Goal: Information Seeking & Learning: Learn about a topic

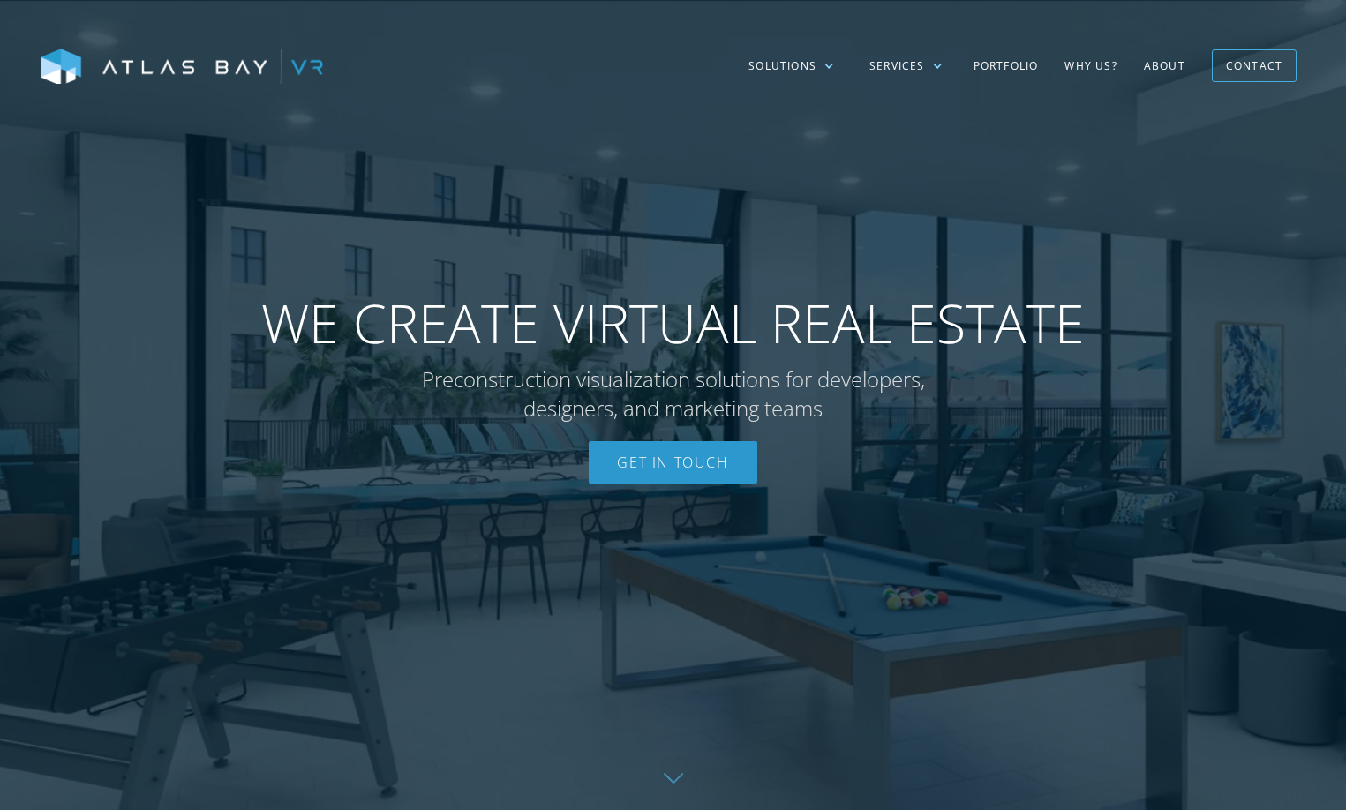
drag, startPoint x: 1029, startPoint y: 251, endPoint x: 994, endPoint y: 235, distance: 38.7
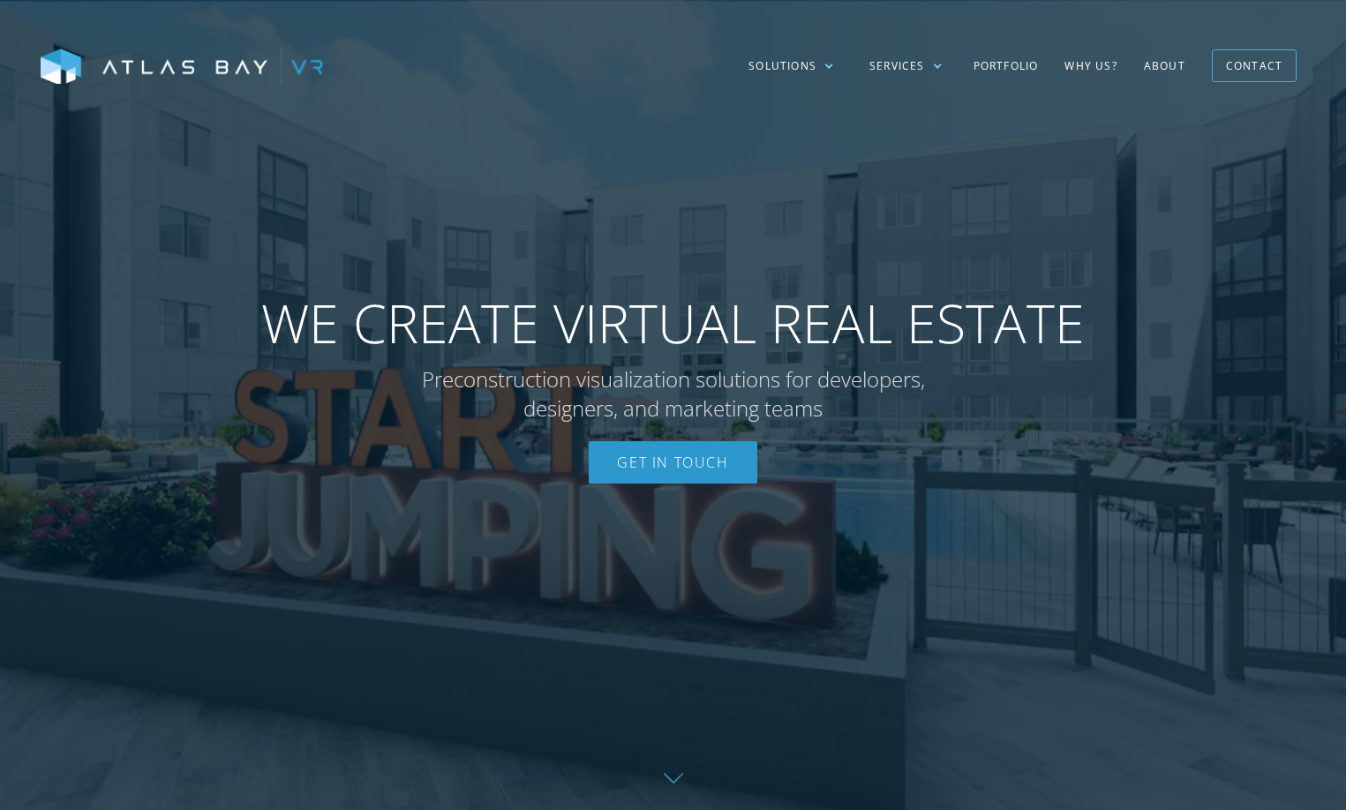
click at [1029, 251] on div at bounding box center [673, 405] width 1346 height 810
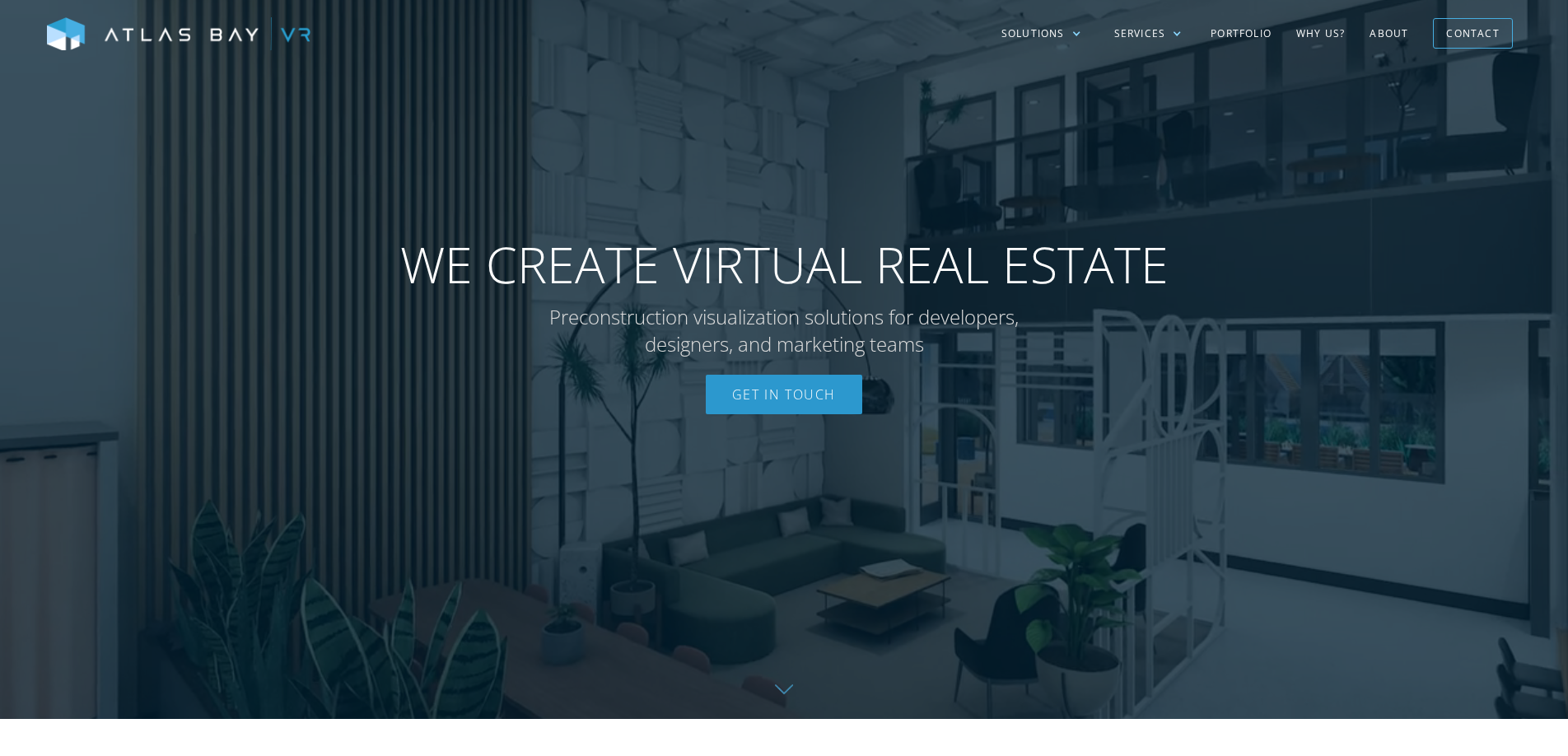
scroll to position [51, 0]
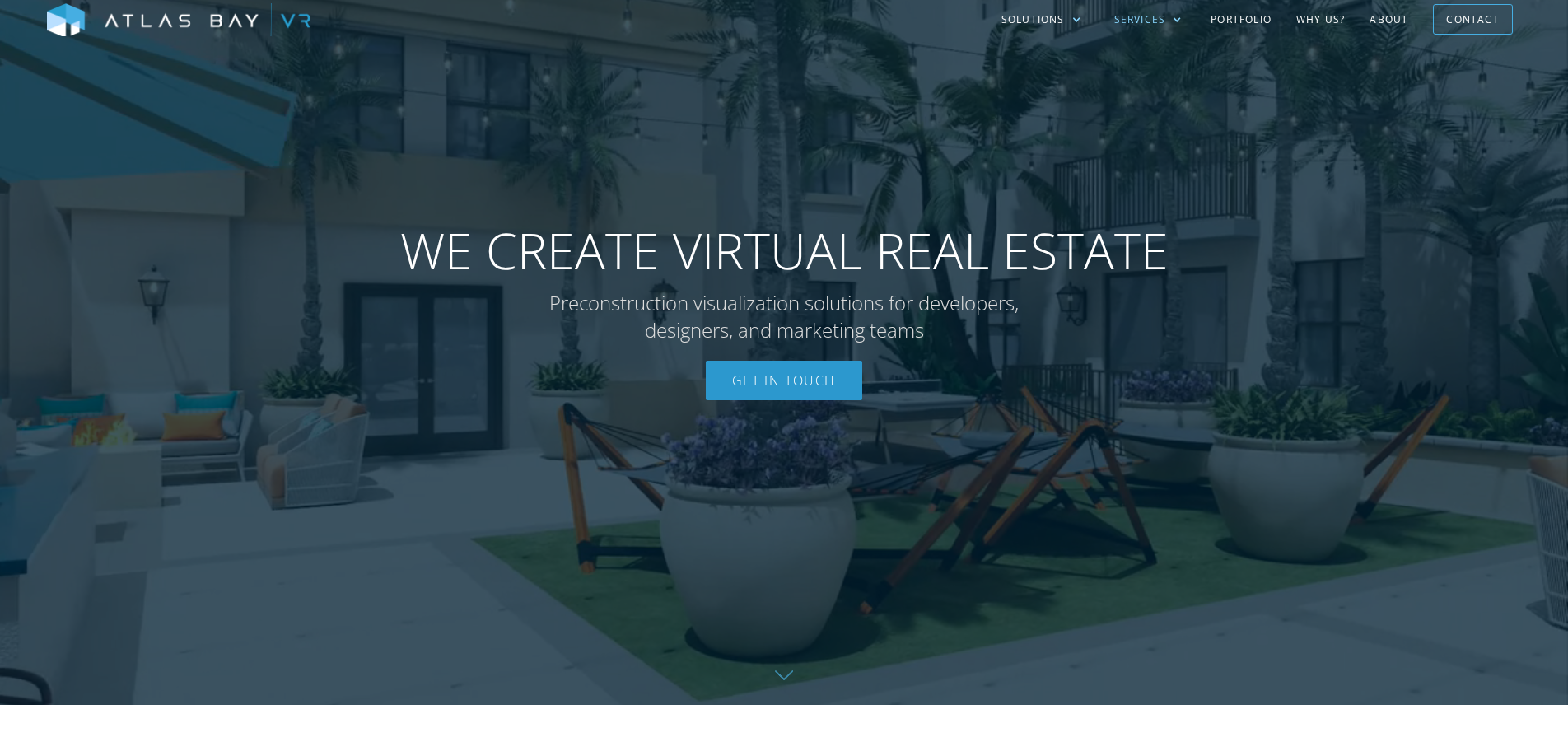
click at [1148, 17] on div "Services" at bounding box center [1140, 20] width 52 height 15
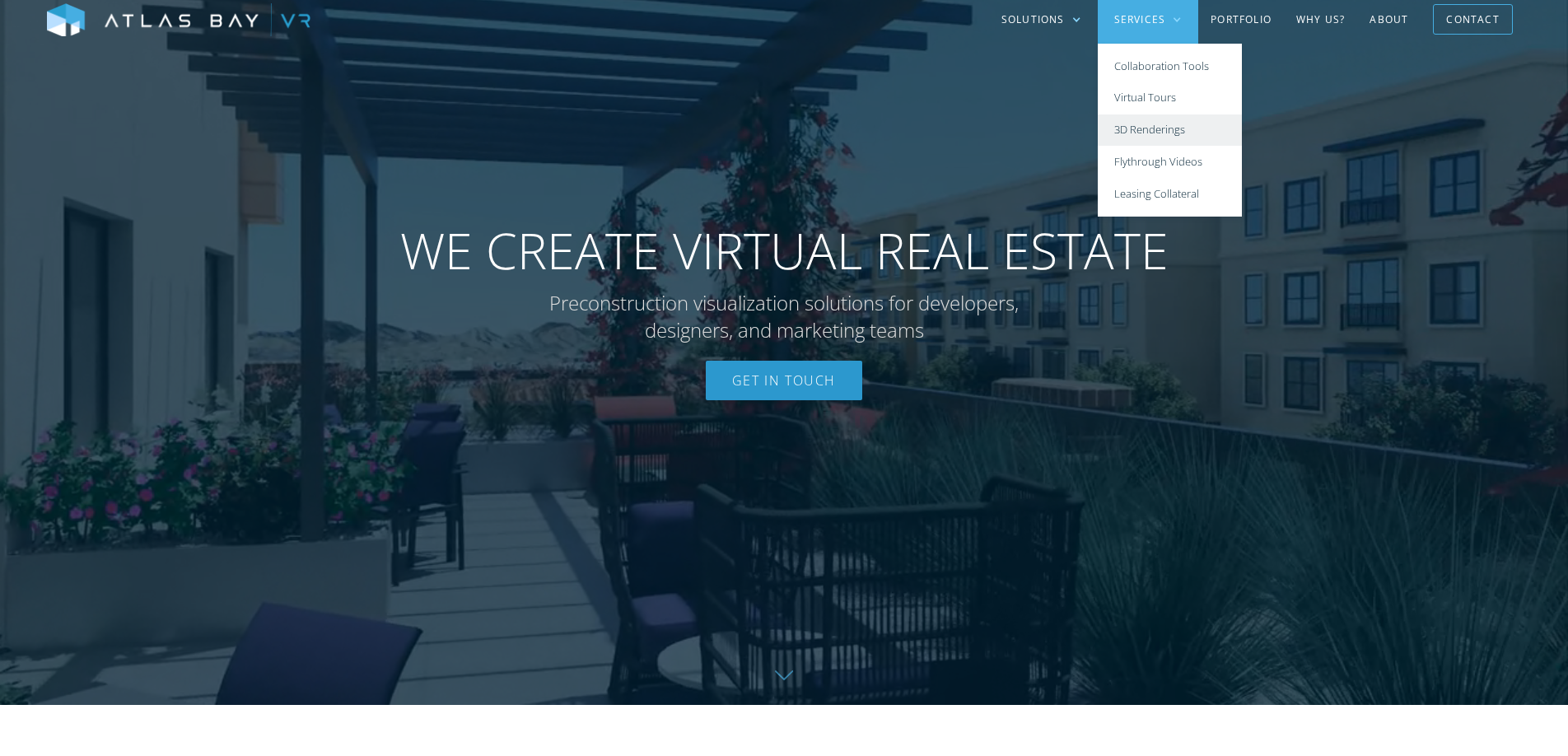
click at [1138, 130] on link "3D Renderings" at bounding box center [1170, 131] width 144 height 32
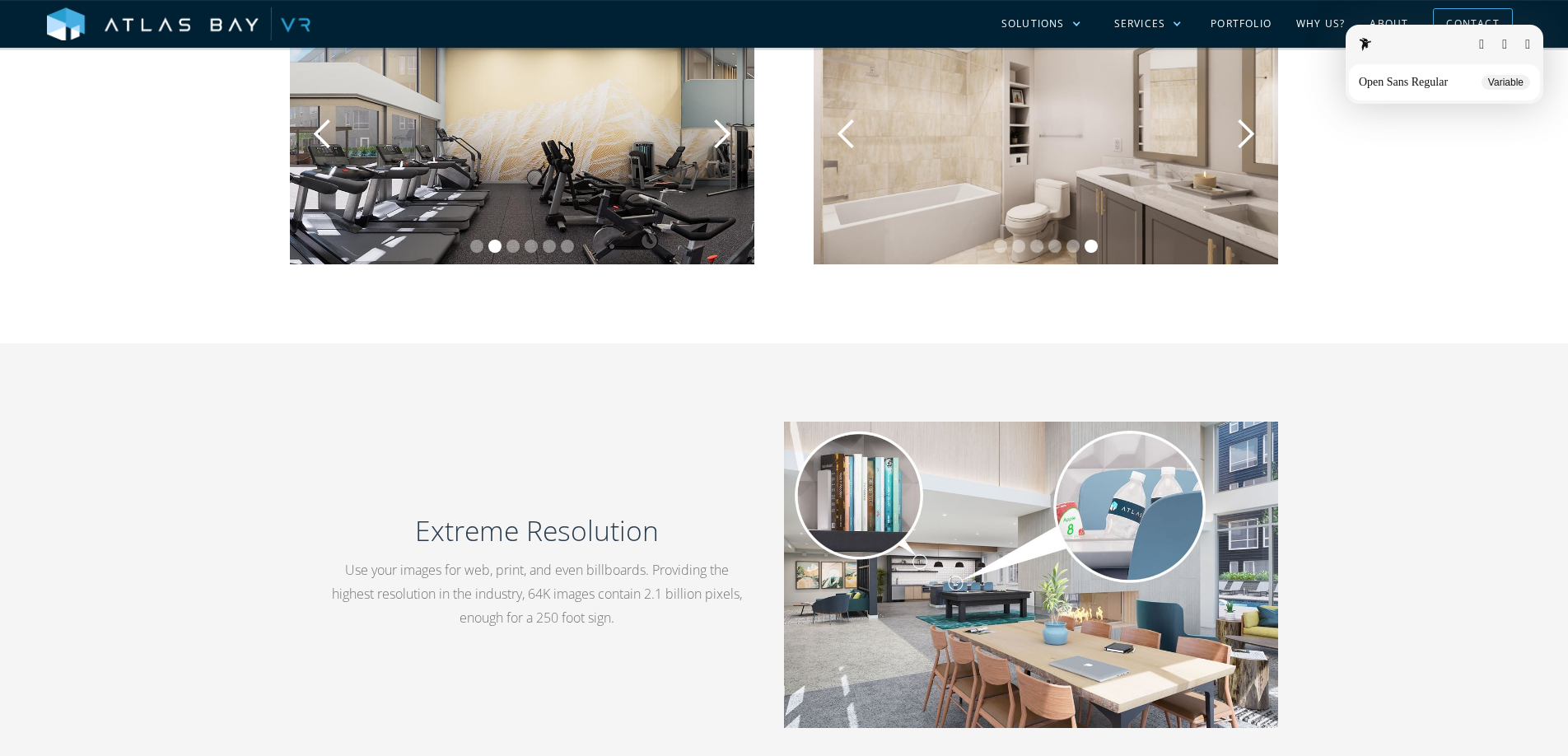
scroll to position [2049, 0]
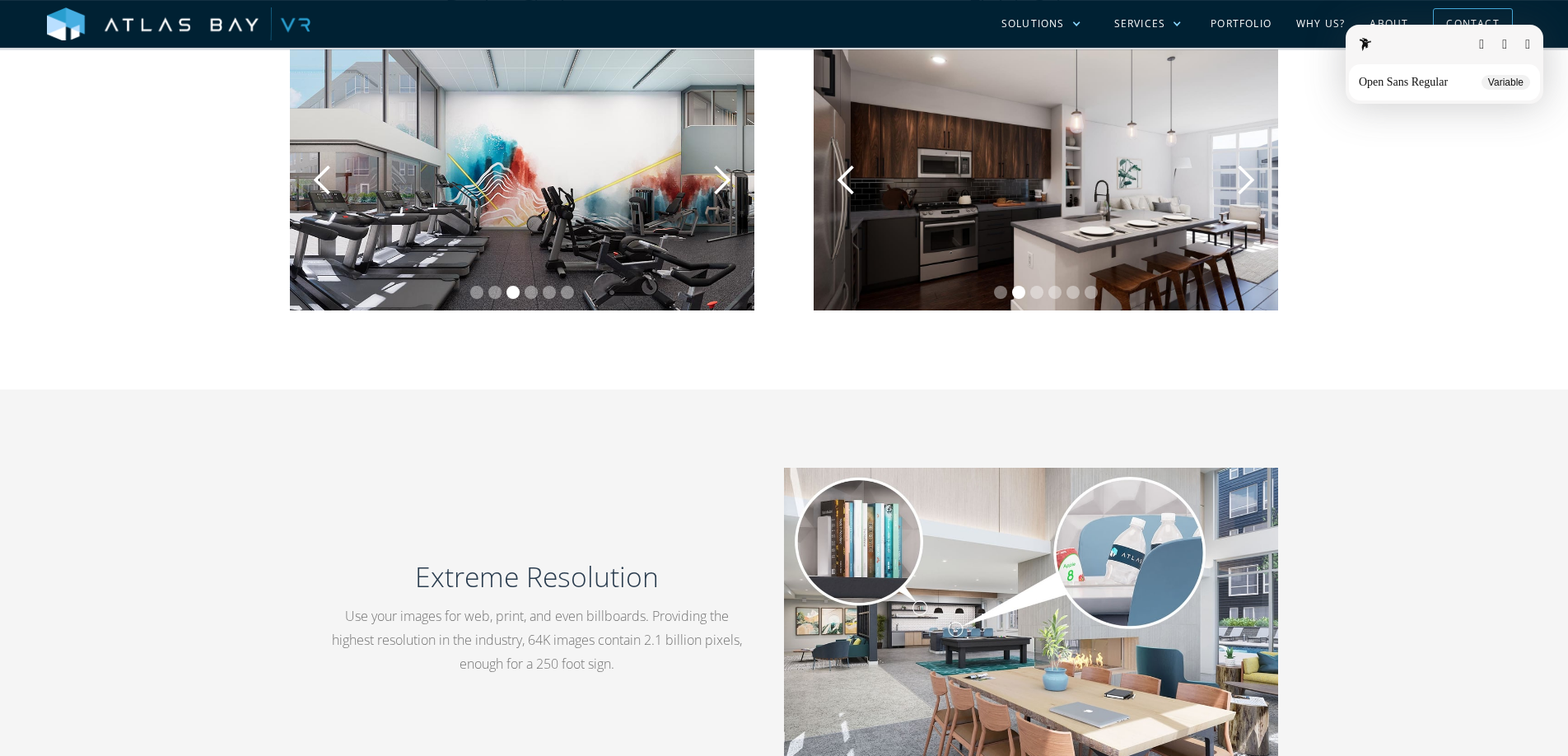
drag, startPoint x: 1528, startPoint y: 44, endPoint x: 1446, endPoint y: 50, distance: 82.2
click at [1528, 44] on button "button" at bounding box center [1527, 45] width 5 height 13
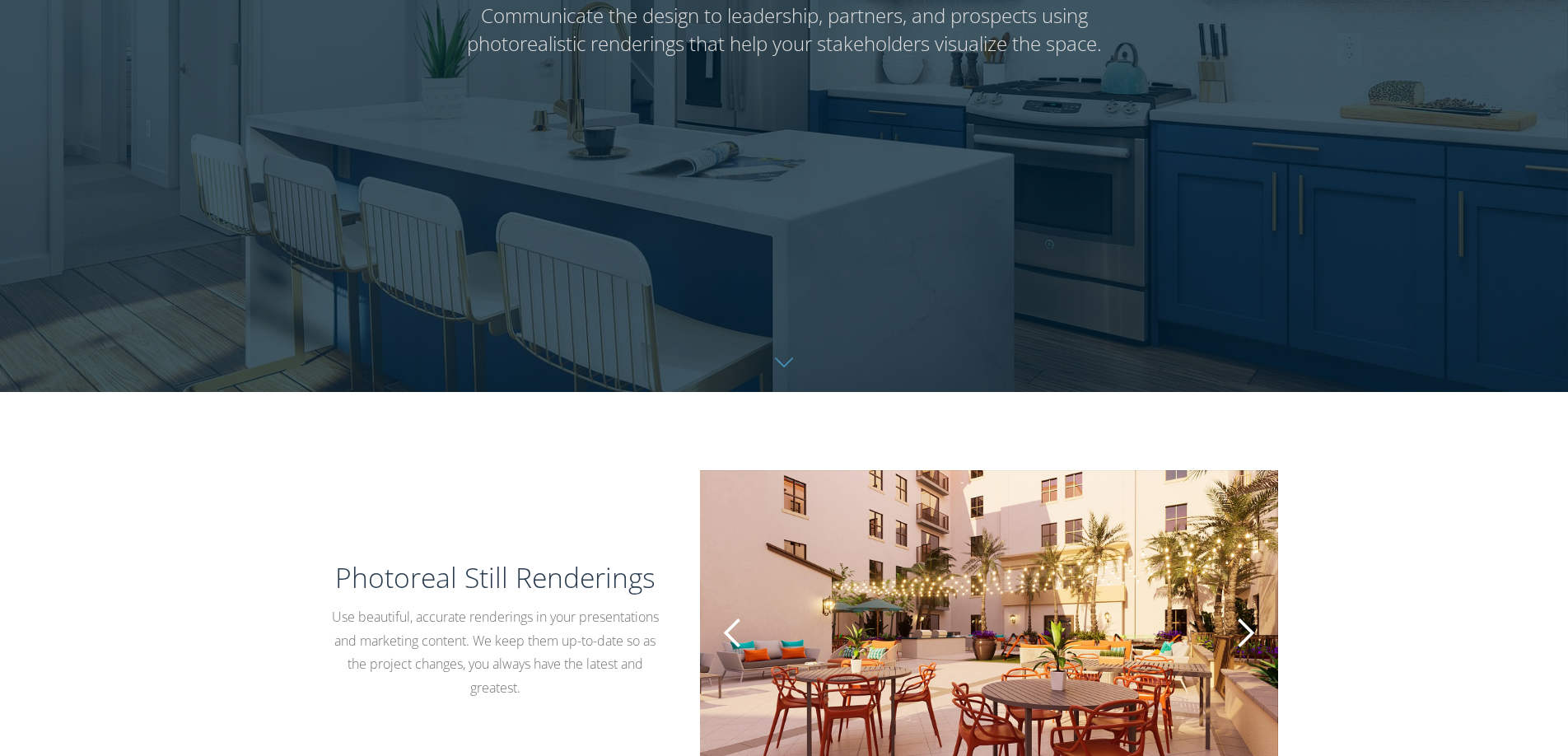
scroll to position [361, 0]
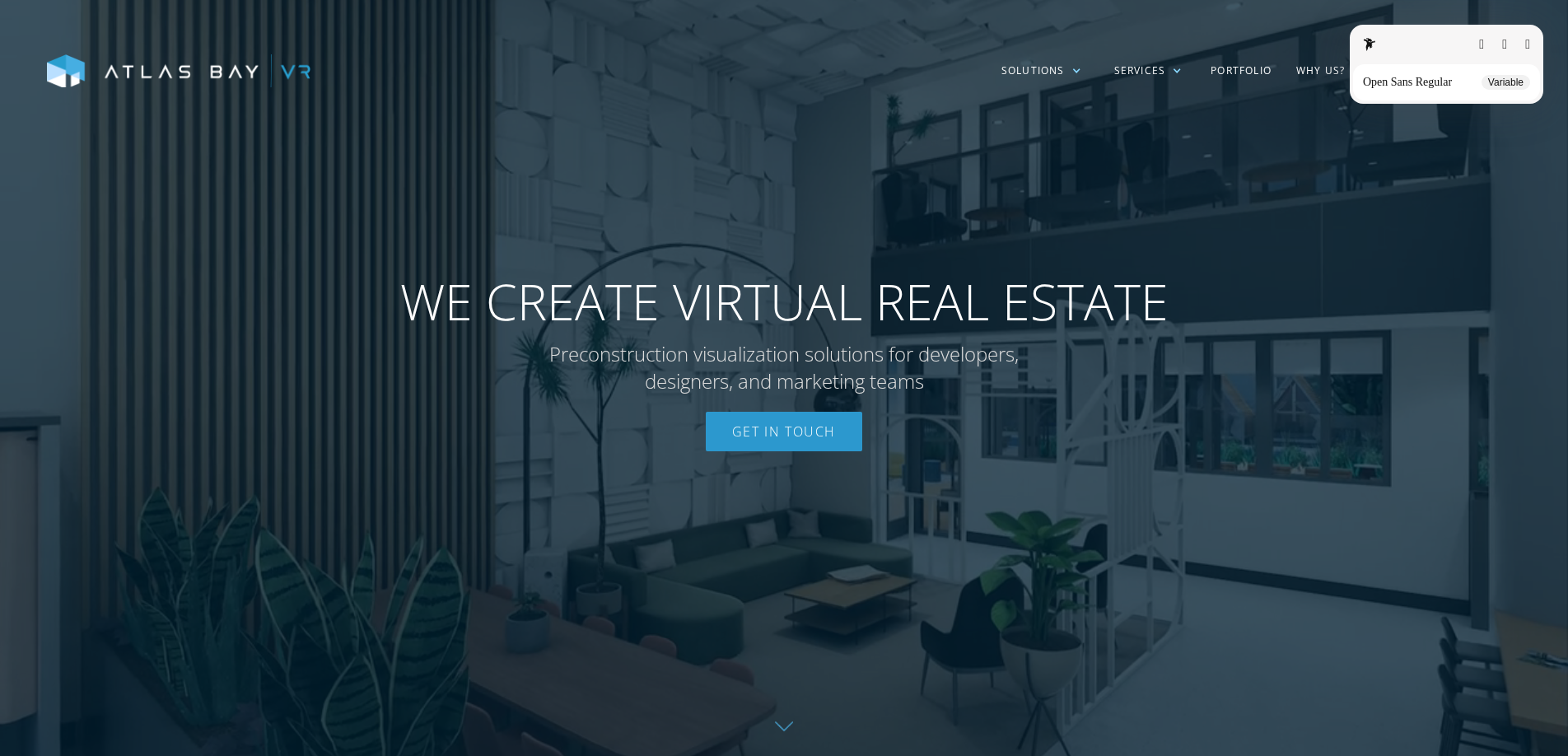
click at [1525, 41] on button "button" at bounding box center [1527, 45] width 5 height 13
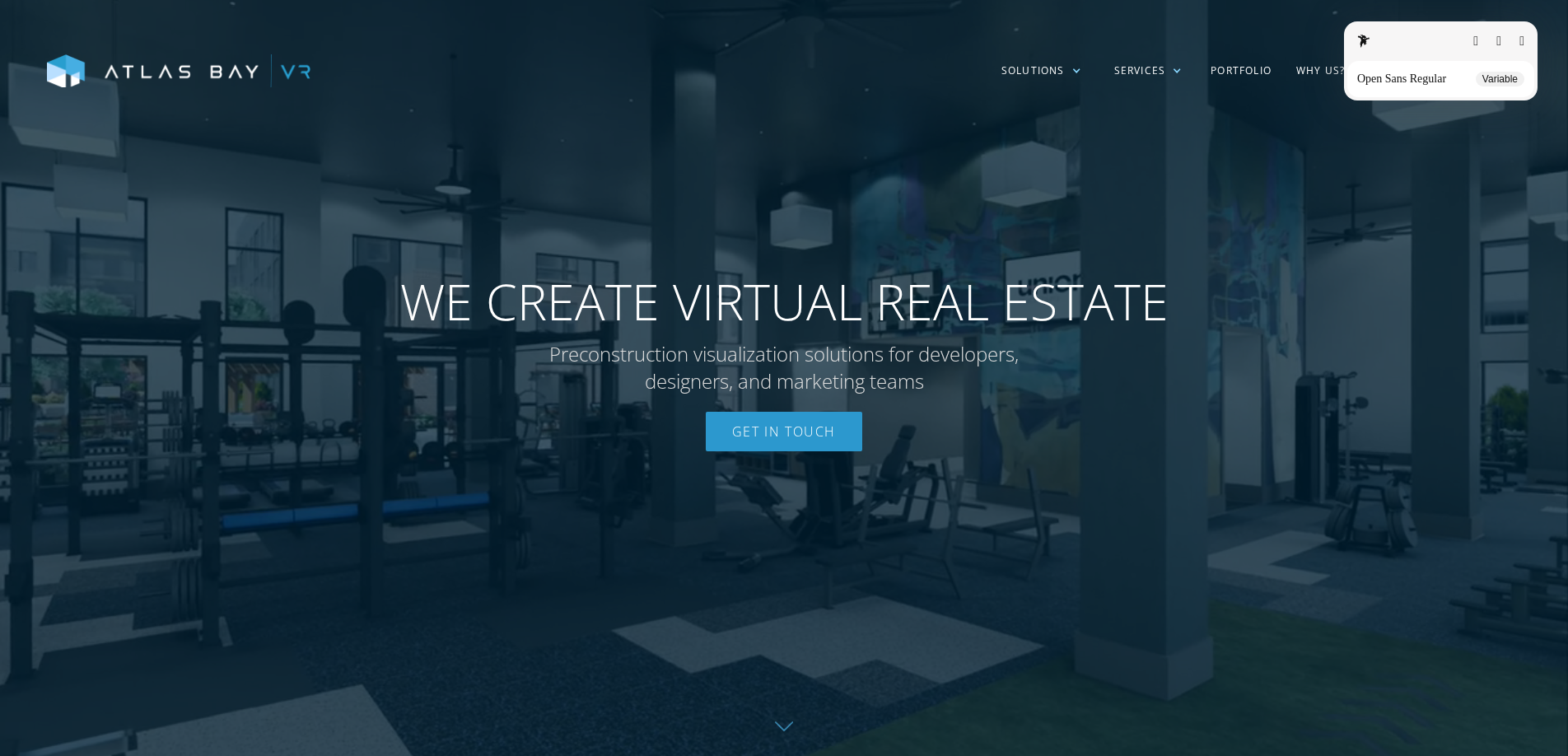
click at [1519, 46] on button "button" at bounding box center [1521, 41] width 5 height 13
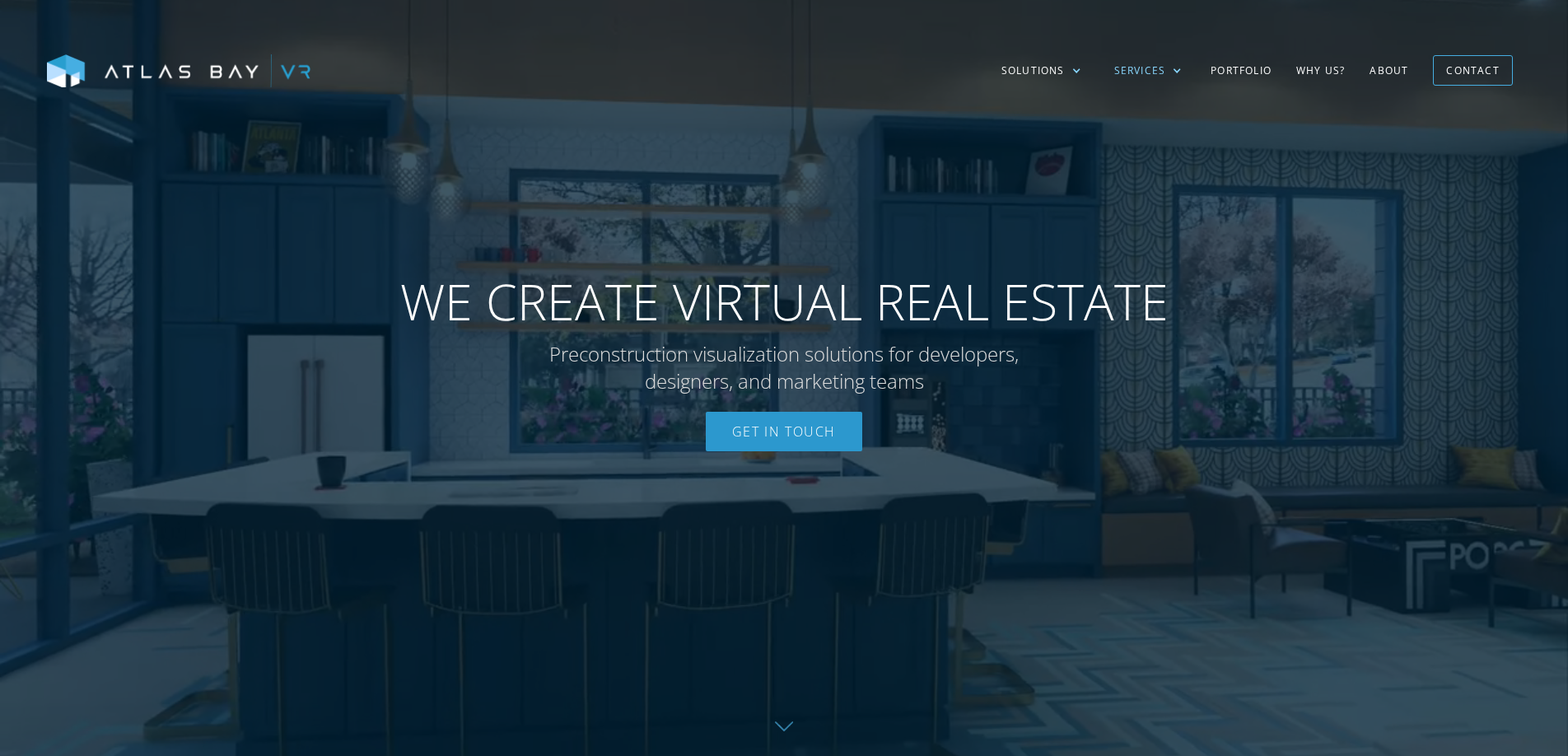
click at [1159, 64] on div "Services" at bounding box center [1140, 71] width 52 height 15
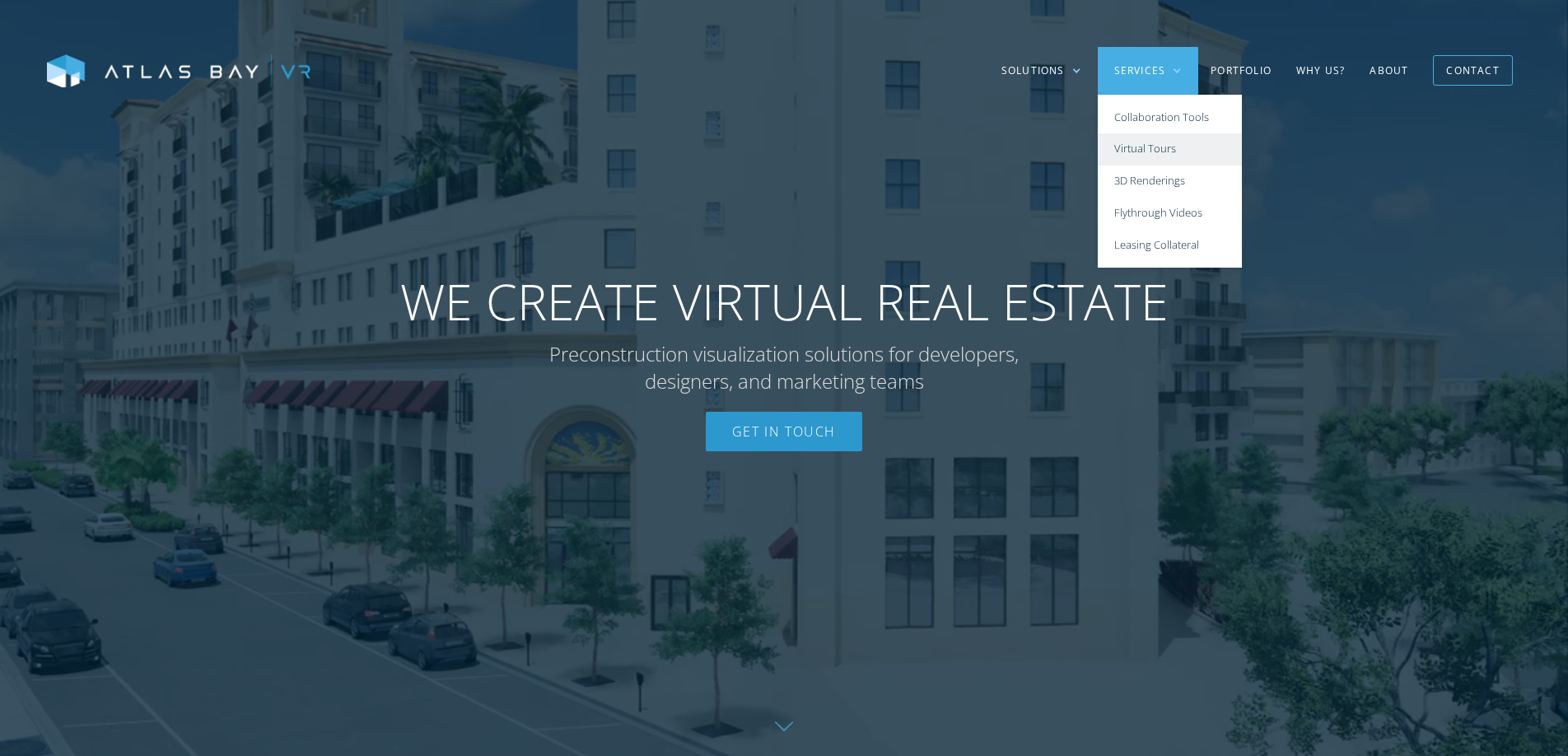
click at [1145, 149] on link "Virtual Tours" at bounding box center [1170, 149] width 144 height 32
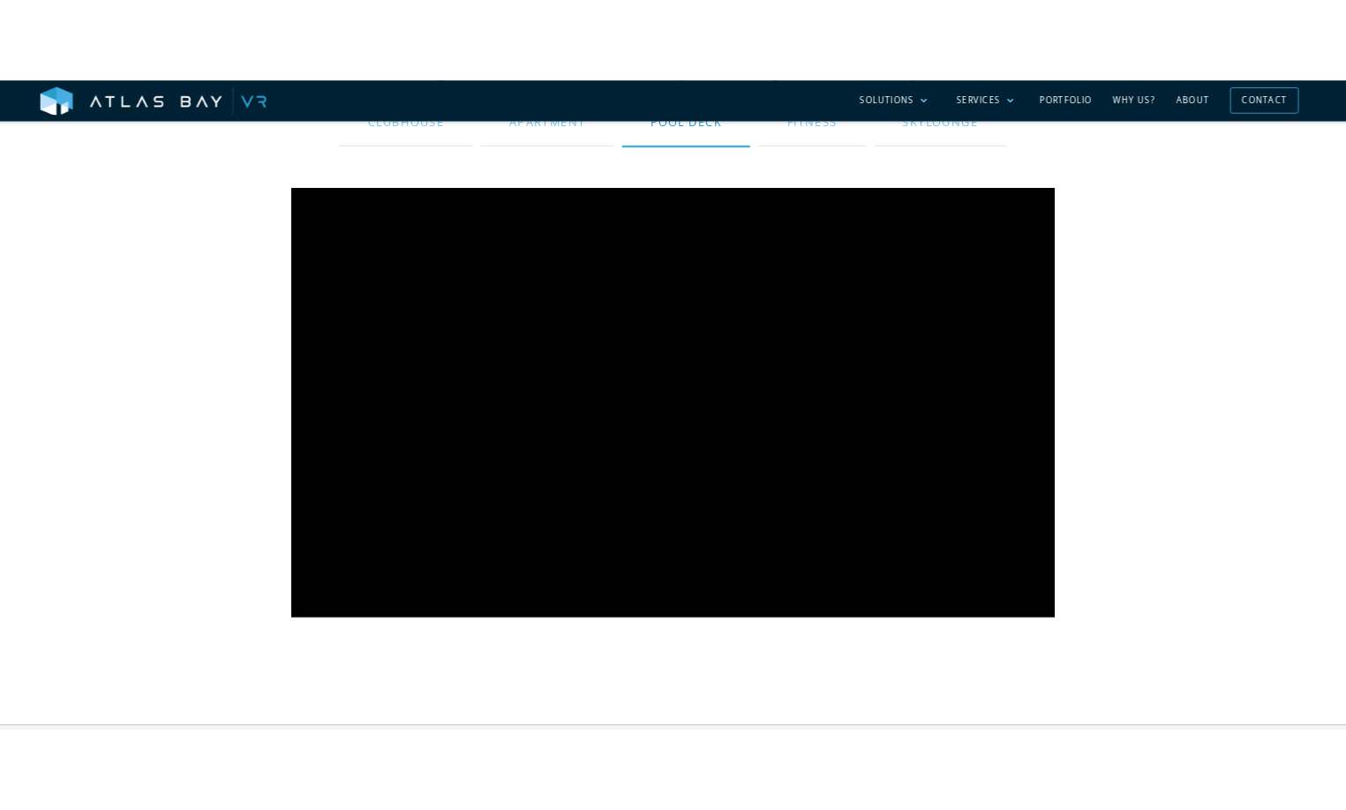
scroll to position [1021, 0]
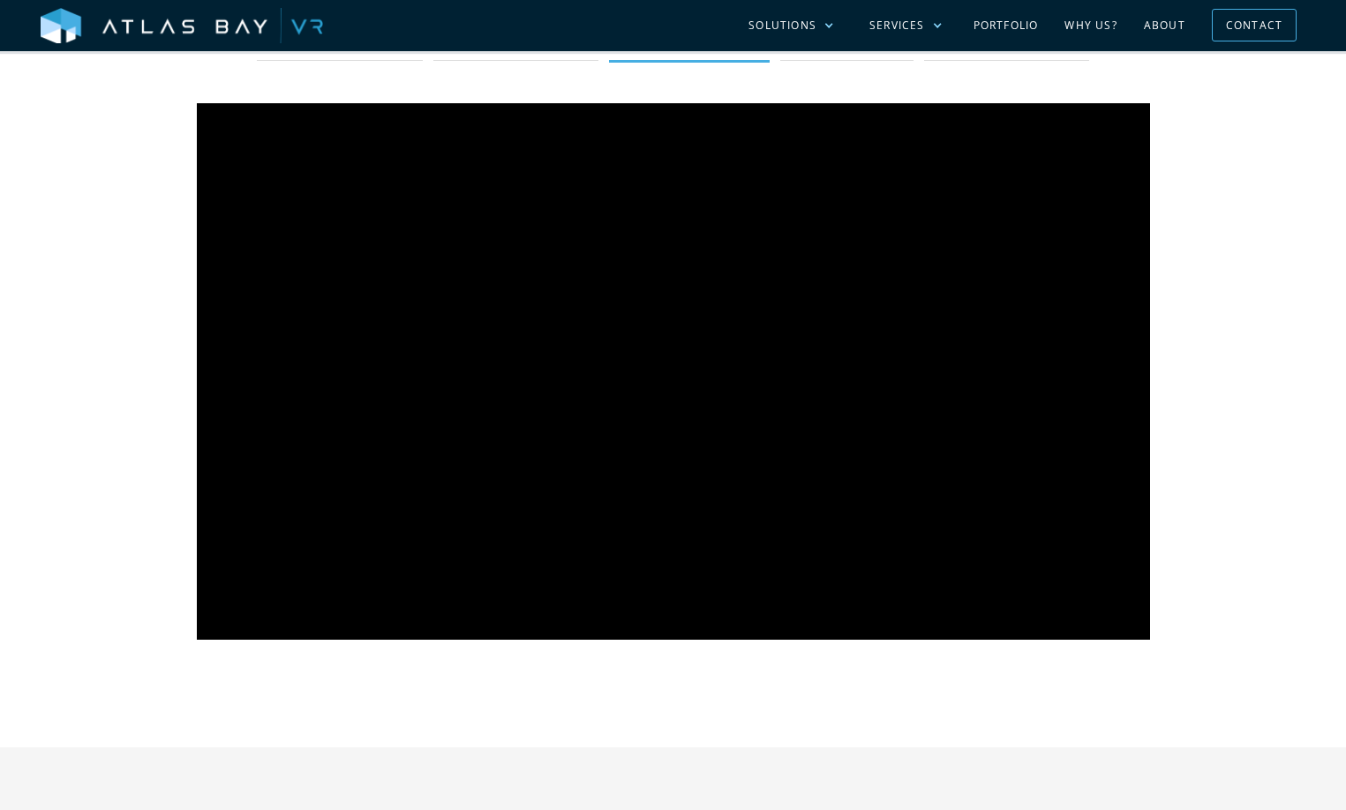
click at [1295, 549] on div "Web-based Virtual Tours Give your team and your prospects an interactive point-…" at bounding box center [673, 268] width 1346 height 959
click at [887, 31] on div "Services" at bounding box center [897, 26] width 56 height 16
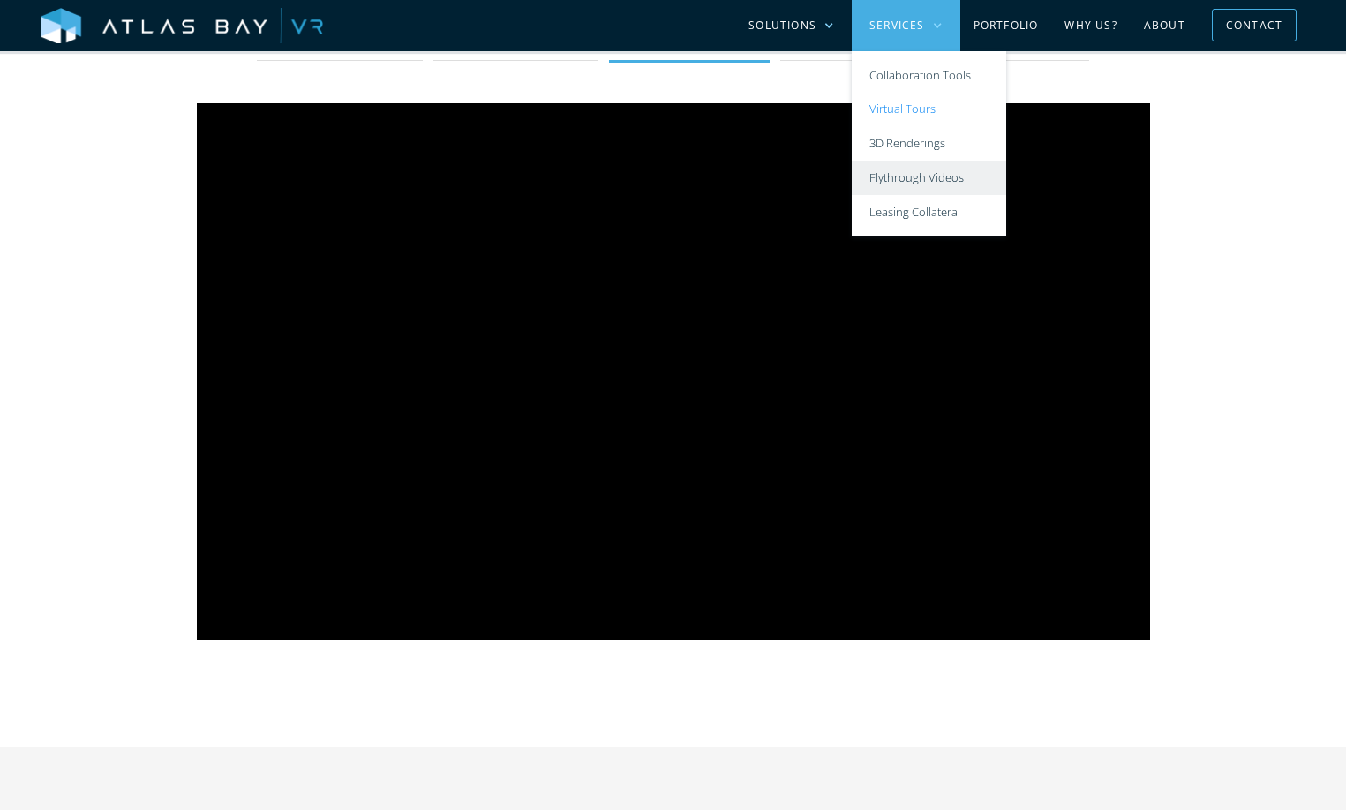
click at [931, 175] on link "Flythrough Videos" at bounding box center [929, 178] width 154 height 34
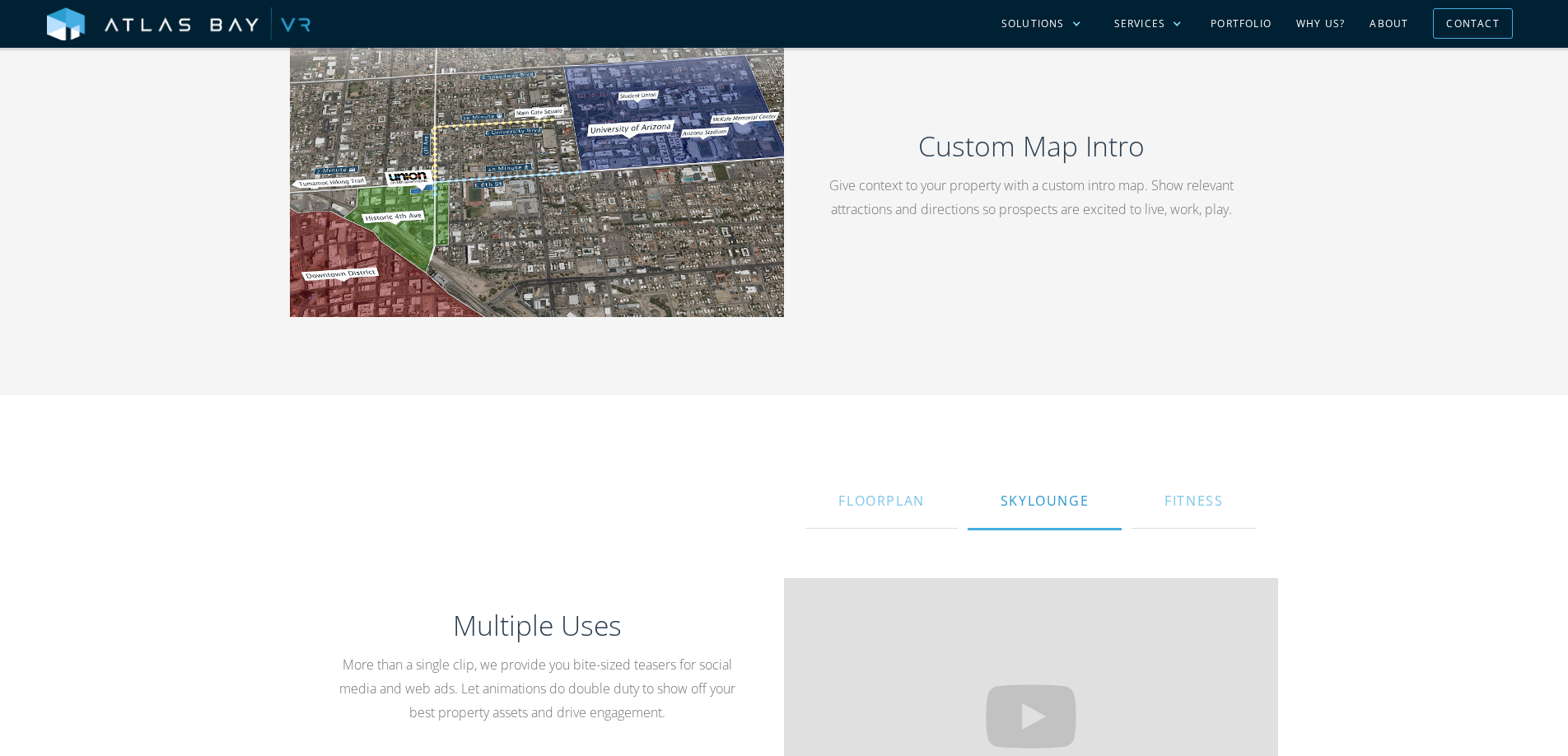
scroll to position [1225, 0]
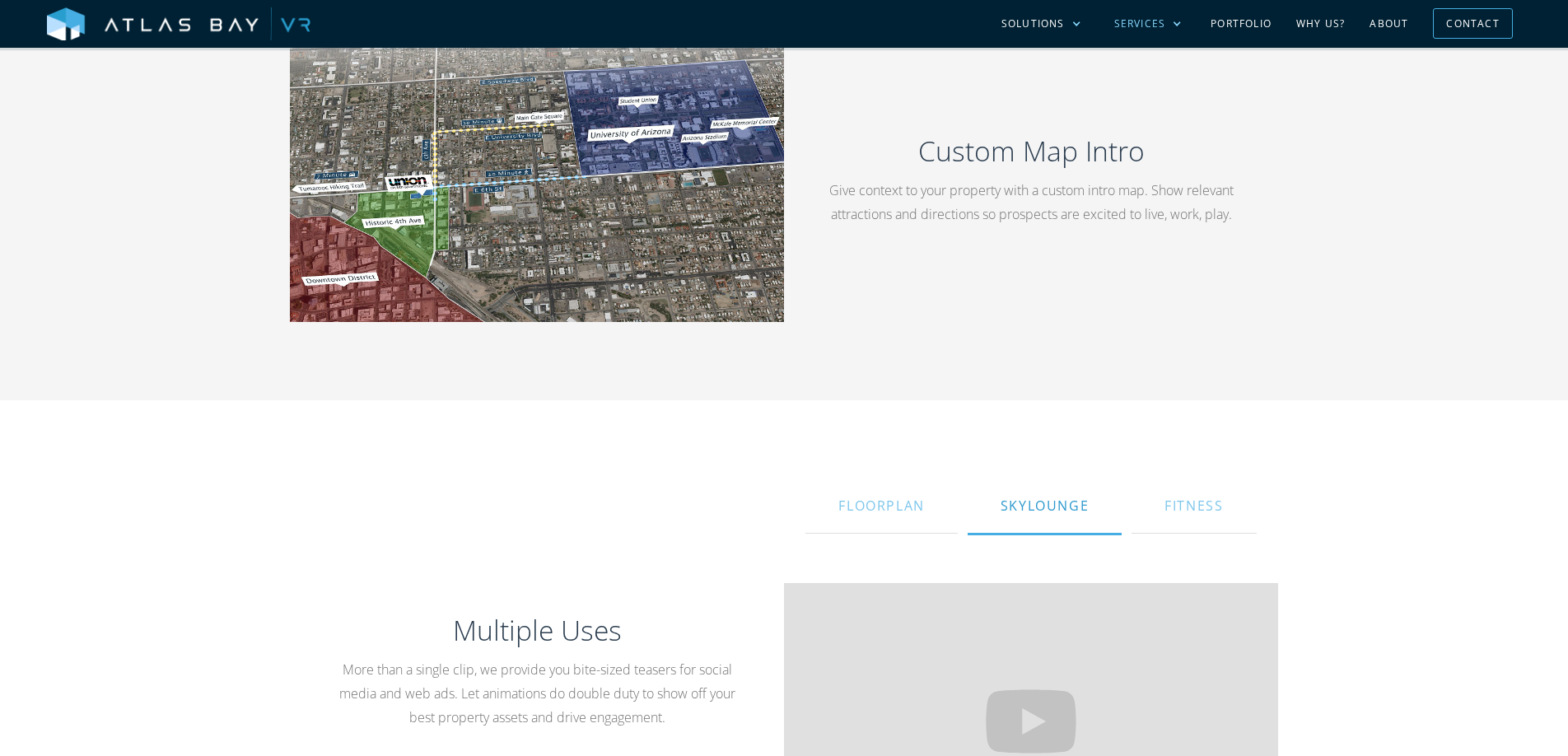
click at [1142, 21] on div "Services" at bounding box center [1140, 24] width 52 height 15
click at [1141, 21] on div "Services" at bounding box center [1140, 24] width 52 height 15
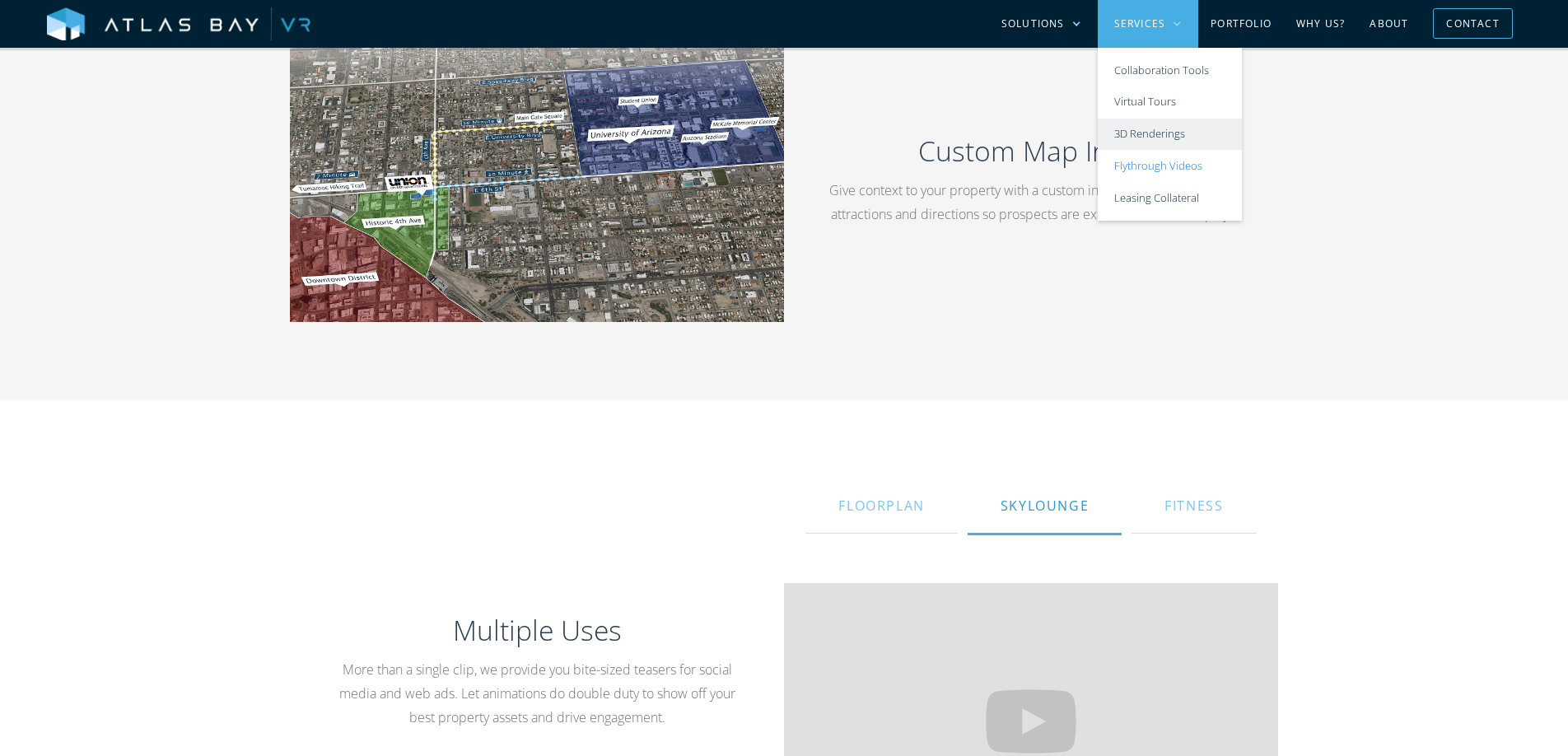
click at [1143, 133] on link "3D Renderings" at bounding box center [1170, 134] width 144 height 32
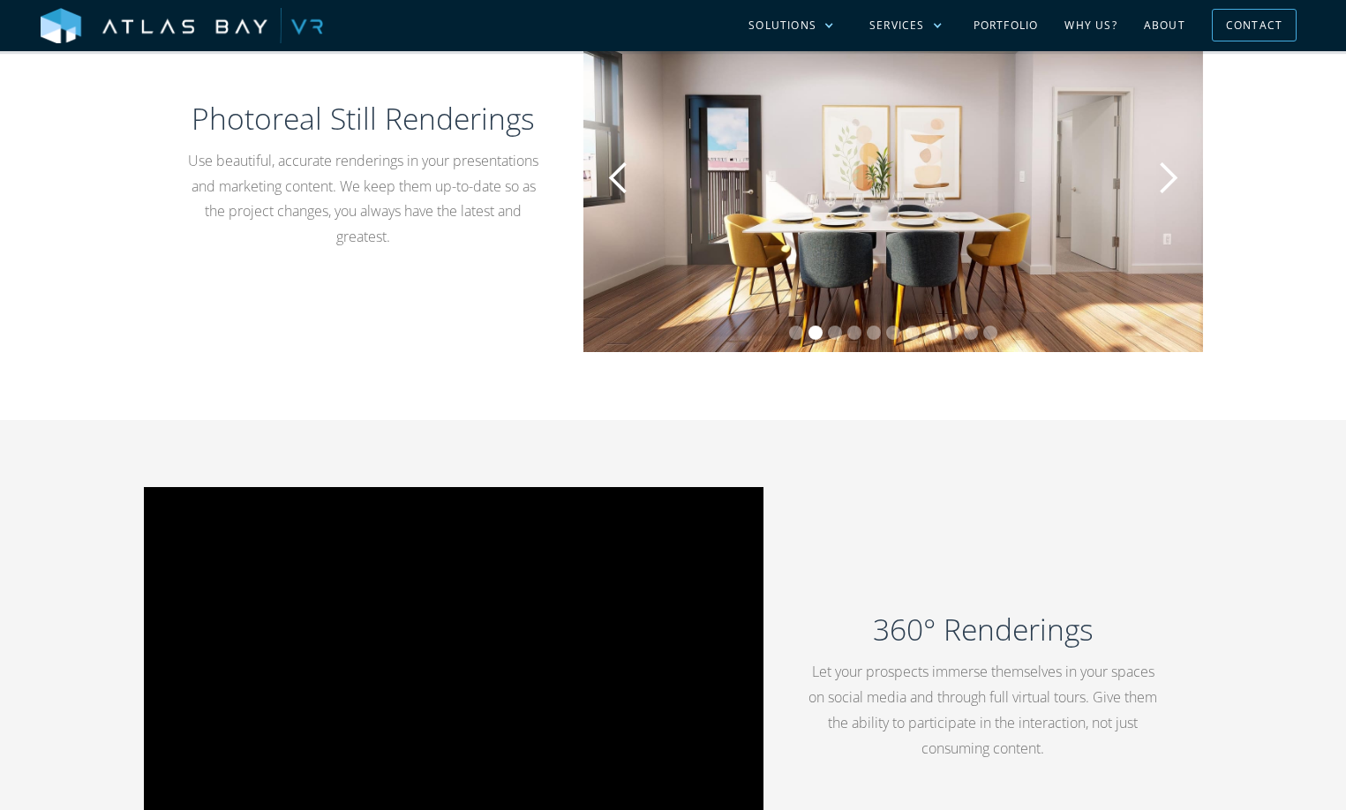
scroll to position [893, 0]
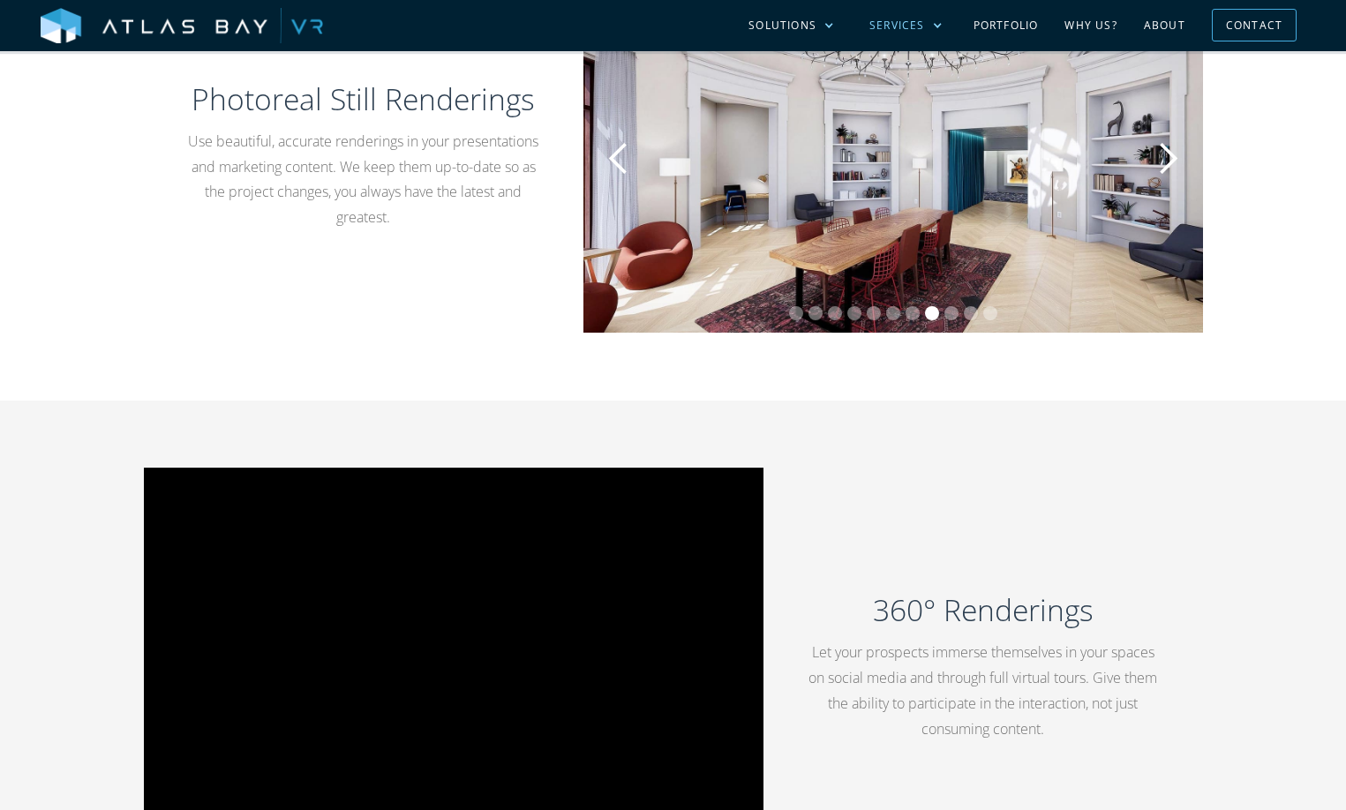
click at [910, 26] on div "Services" at bounding box center [897, 26] width 56 height 16
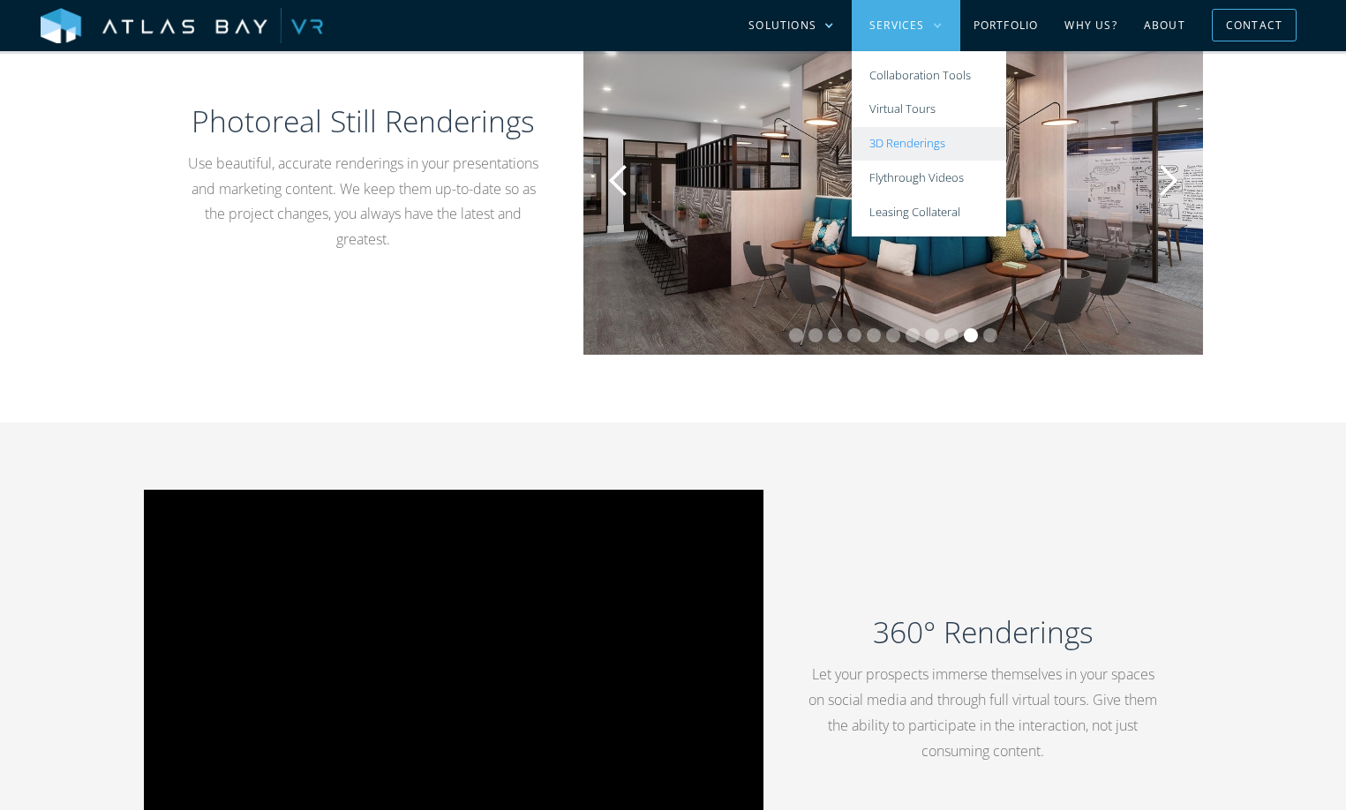
scroll to position [877, 0]
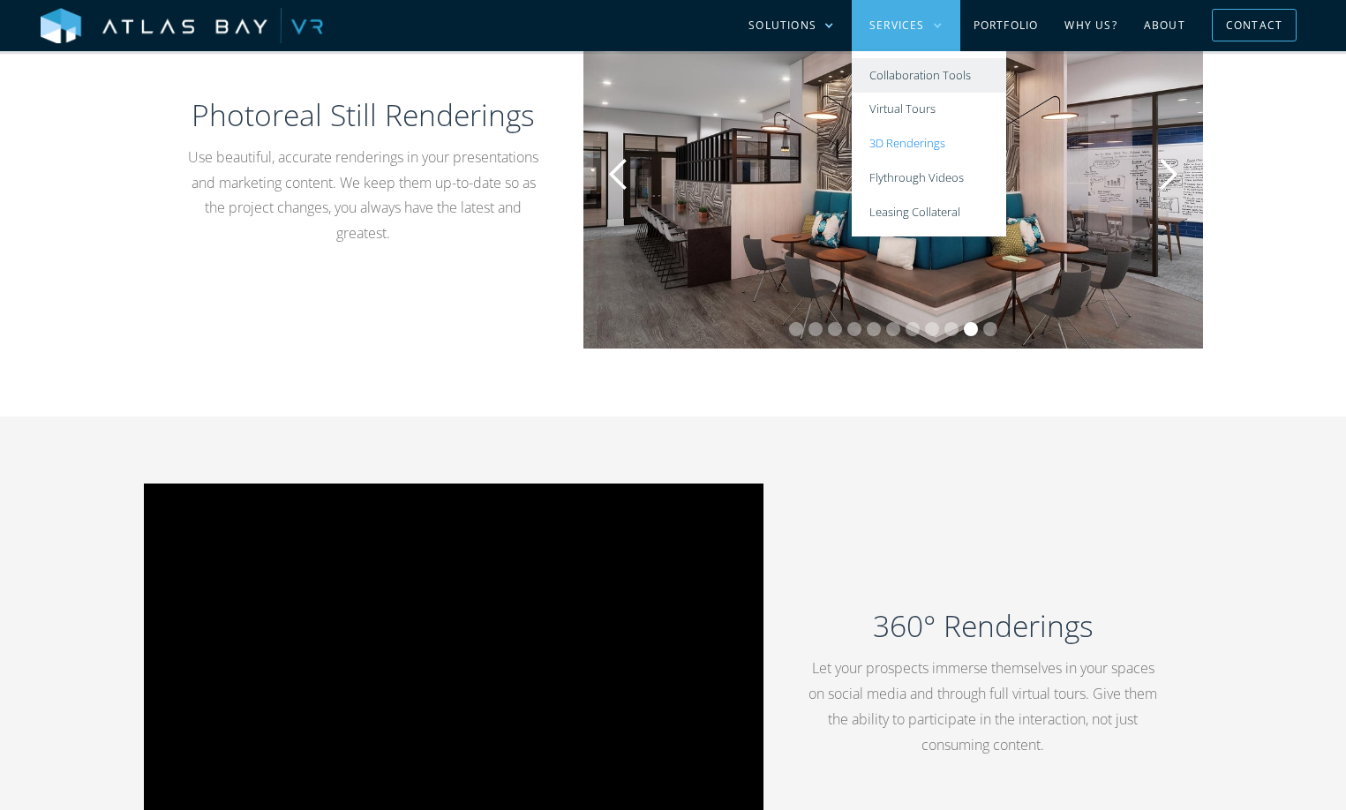
click at [952, 81] on link "Collaboration Tools" at bounding box center [929, 75] width 154 height 34
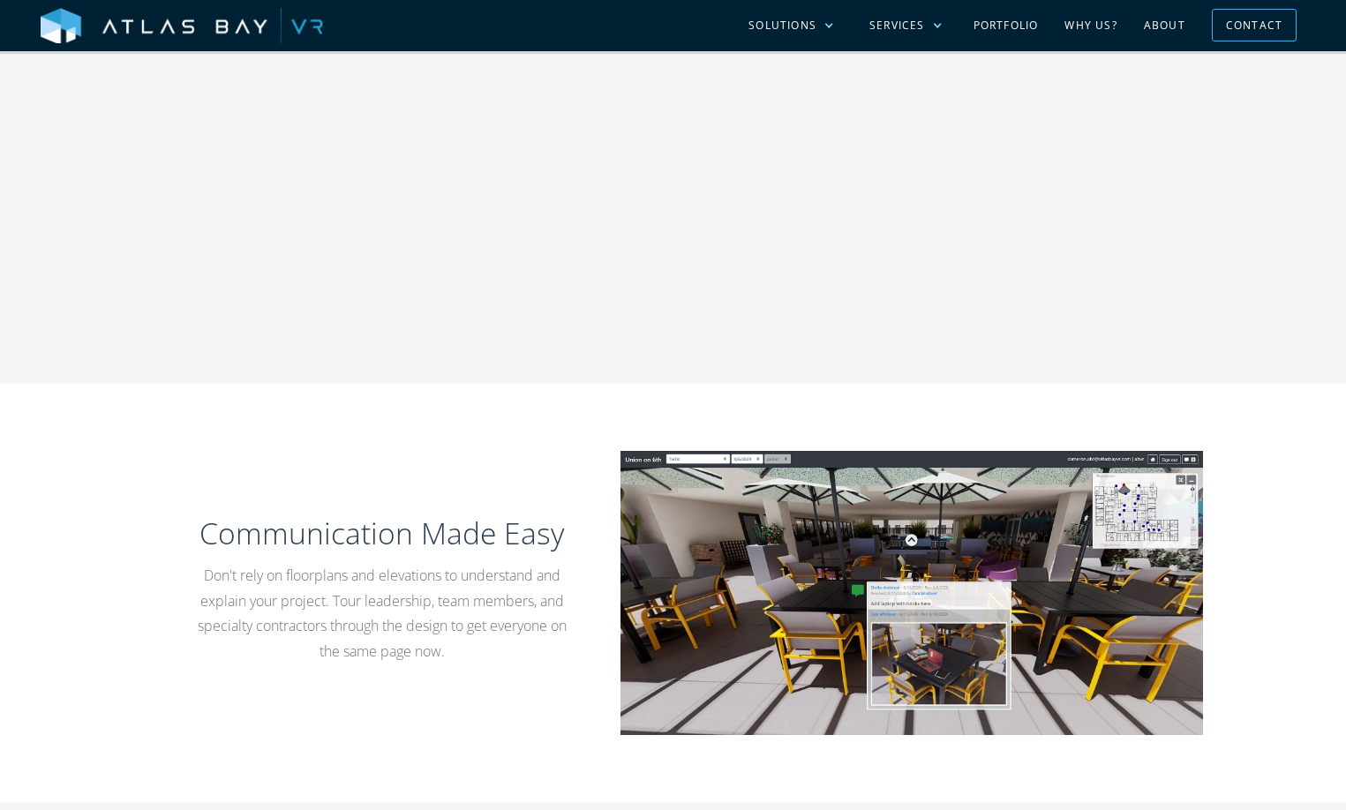
scroll to position [1001, 0]
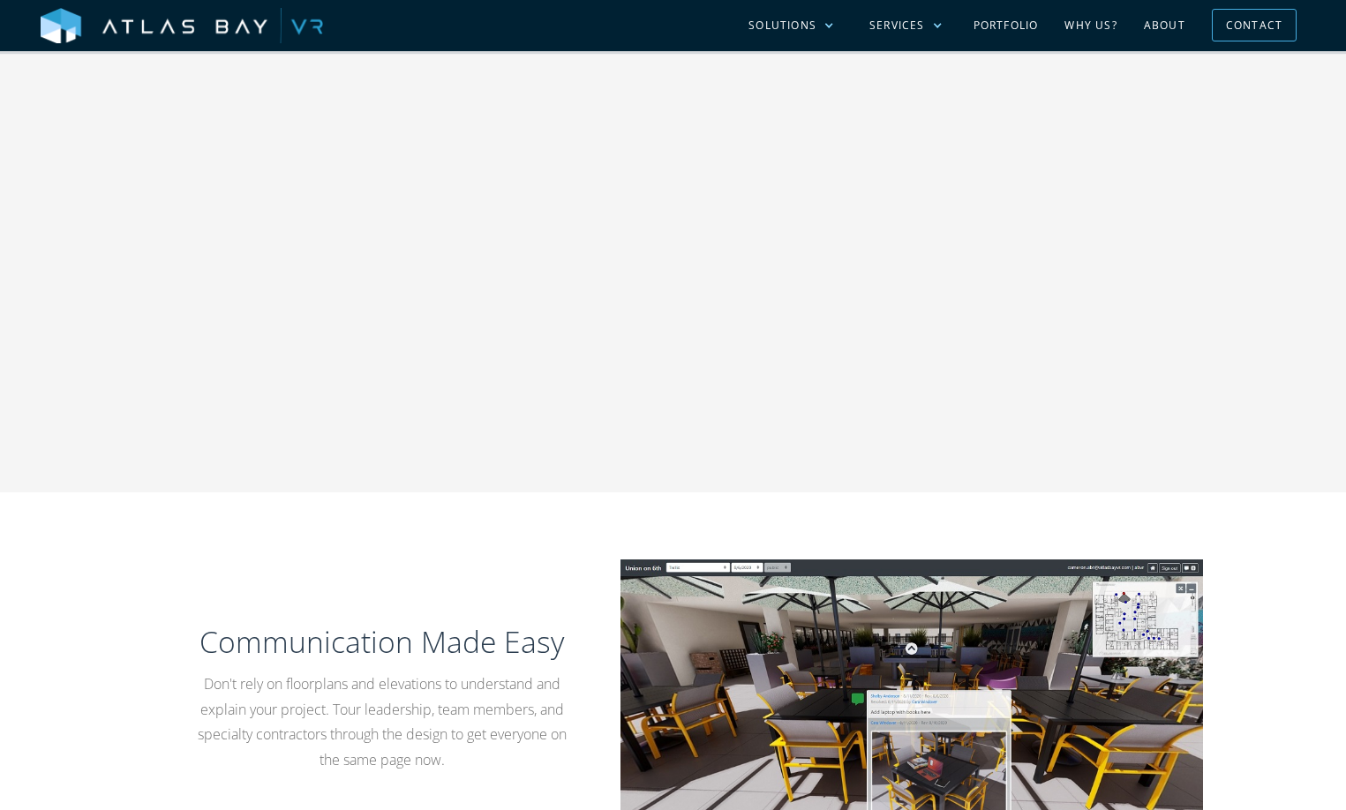
click at [1264, 175] on div at bounding box center [673, 150] width 1346 height 683
click at [911, 23] on div "Services" at bounding box center [897, 26] width 56 height 16
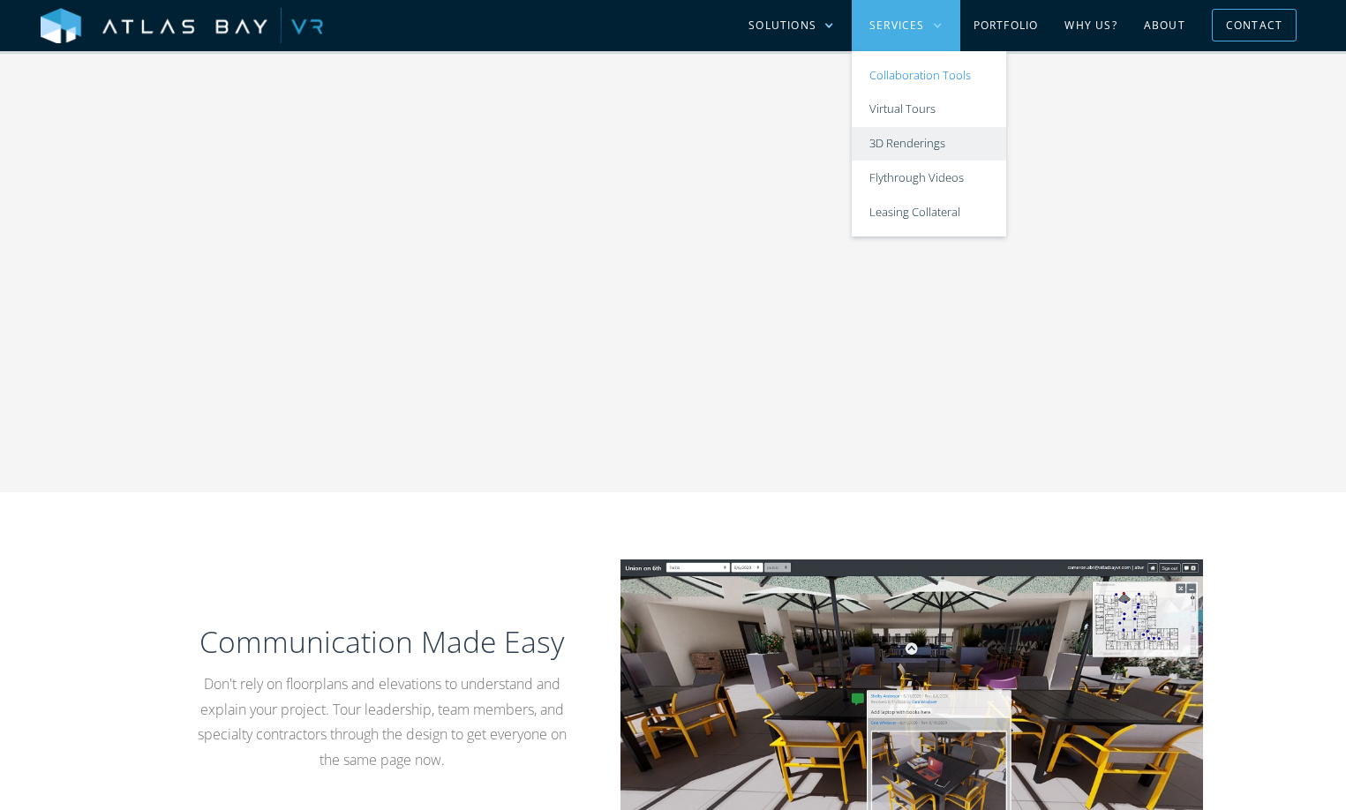
click at [915, 138] on link "3D Renderings" at bounding box center [929, 144] width 154 height 34
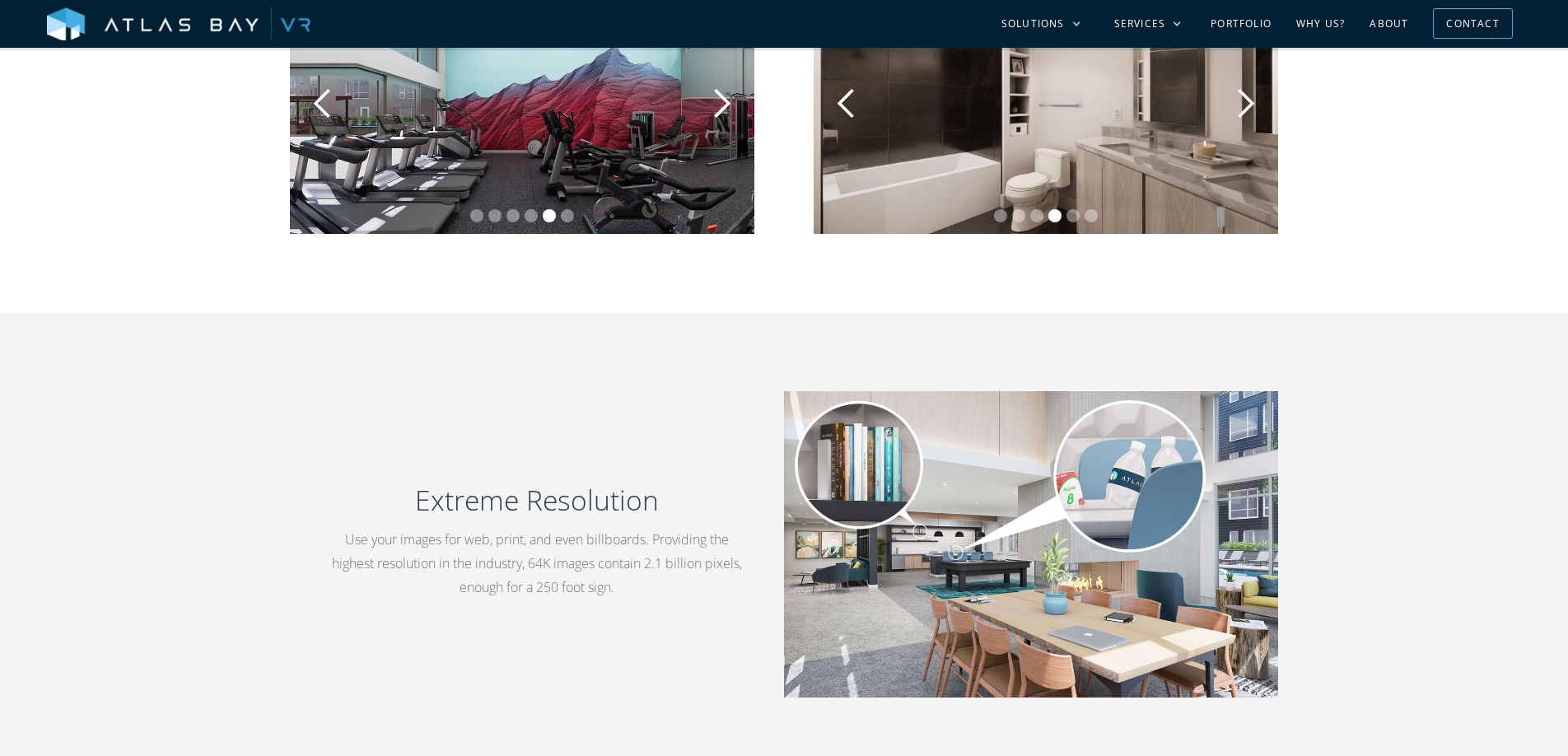
scroll to position [2124, 0]
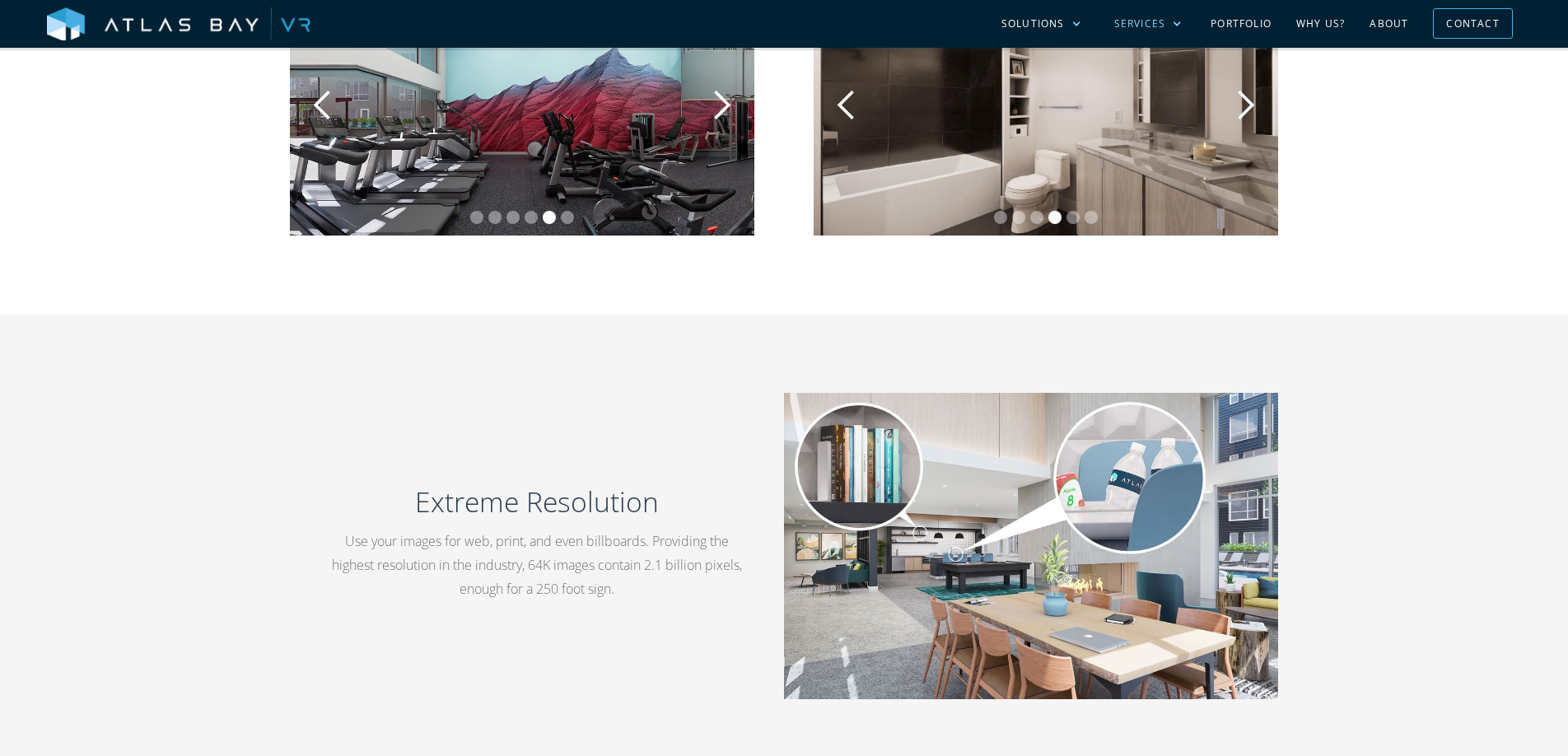
click at [1145, 21] on div "Services" at bounding box center [1140, 24] width 52 height 15
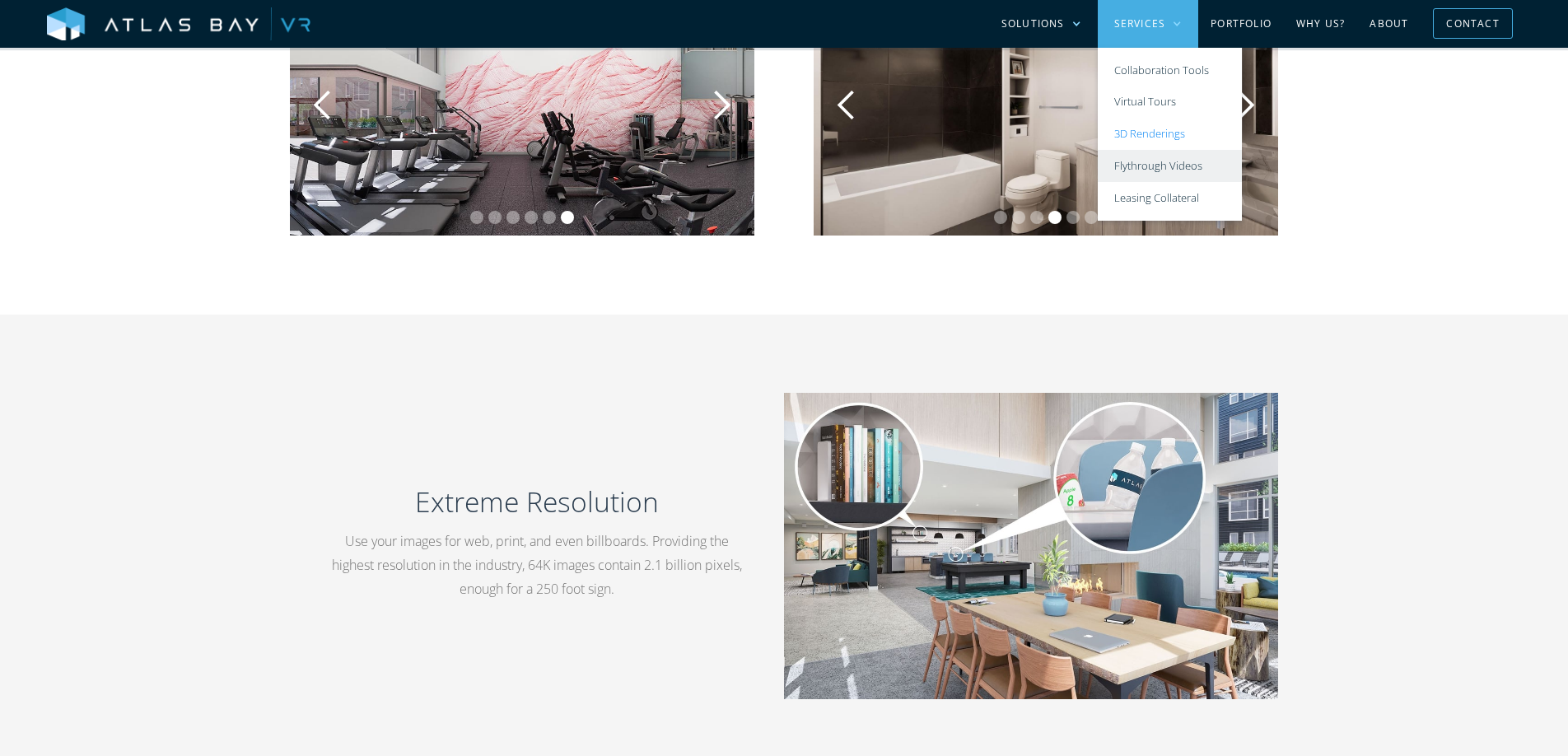
click at [1135, 168] on link "Flythrough Videos" at bounding box center [1170, 166] width 144 height 32
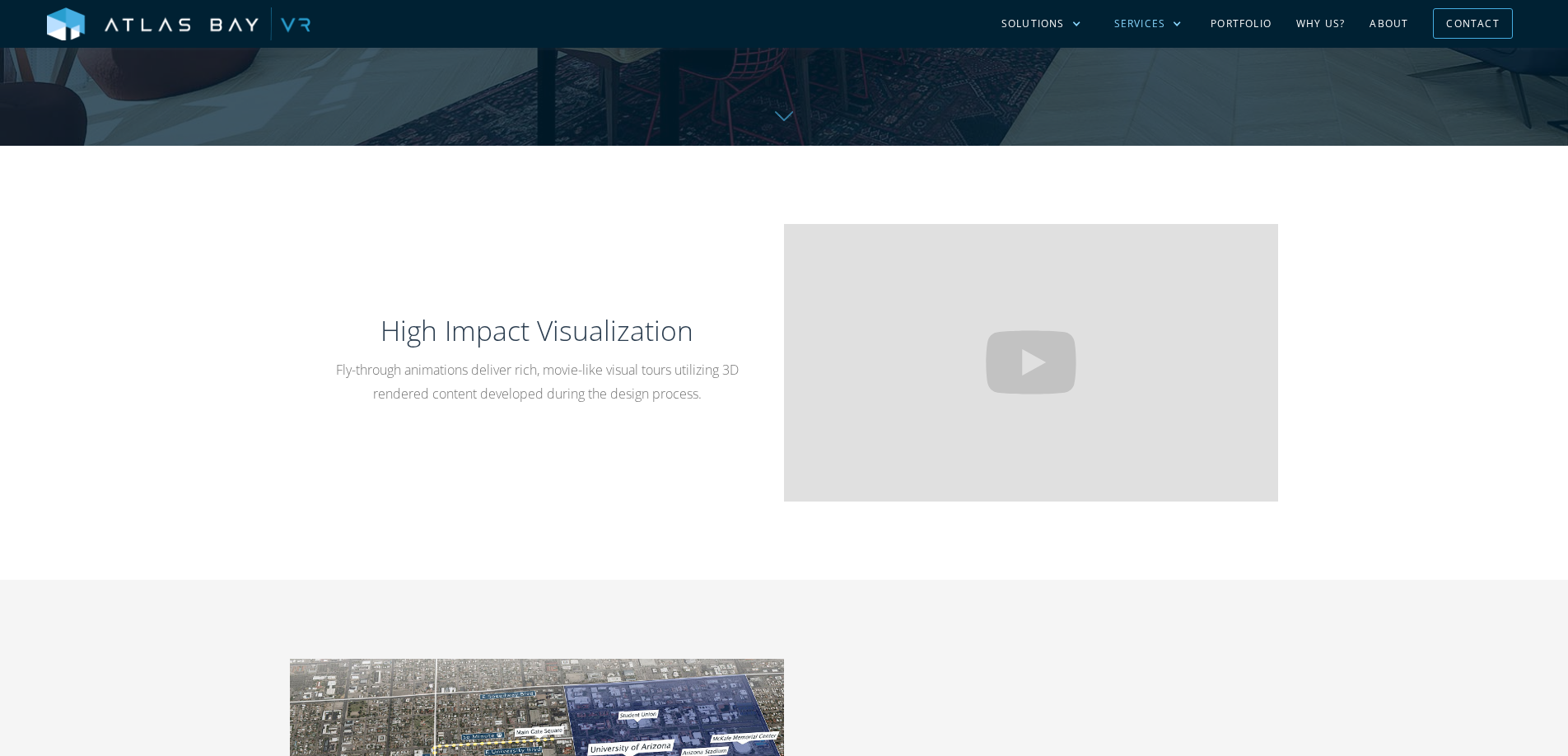
scroll to position [597, 0]
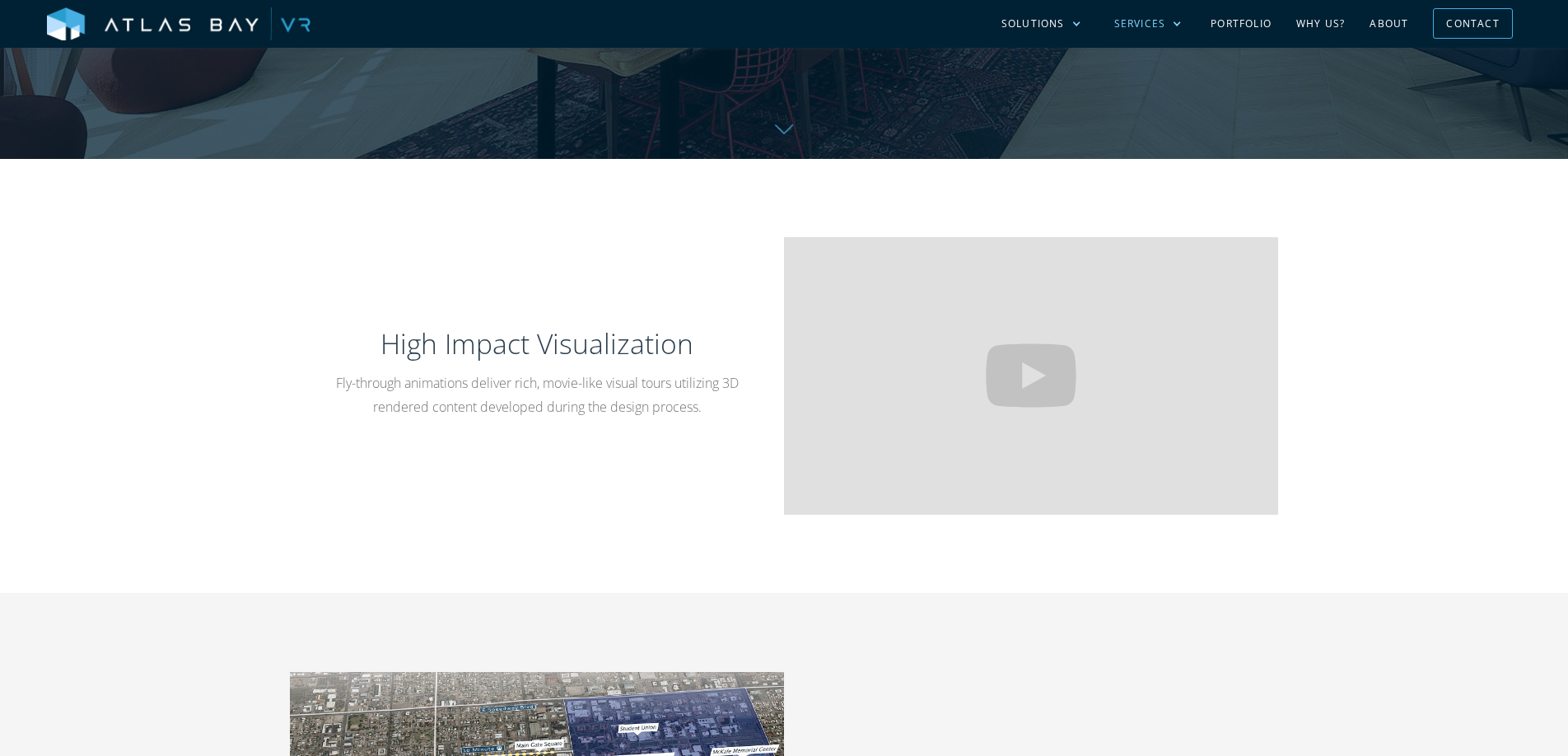
click at [1151, 23] on div "Services" at bounding box center [1140, 24] width 52 height 15
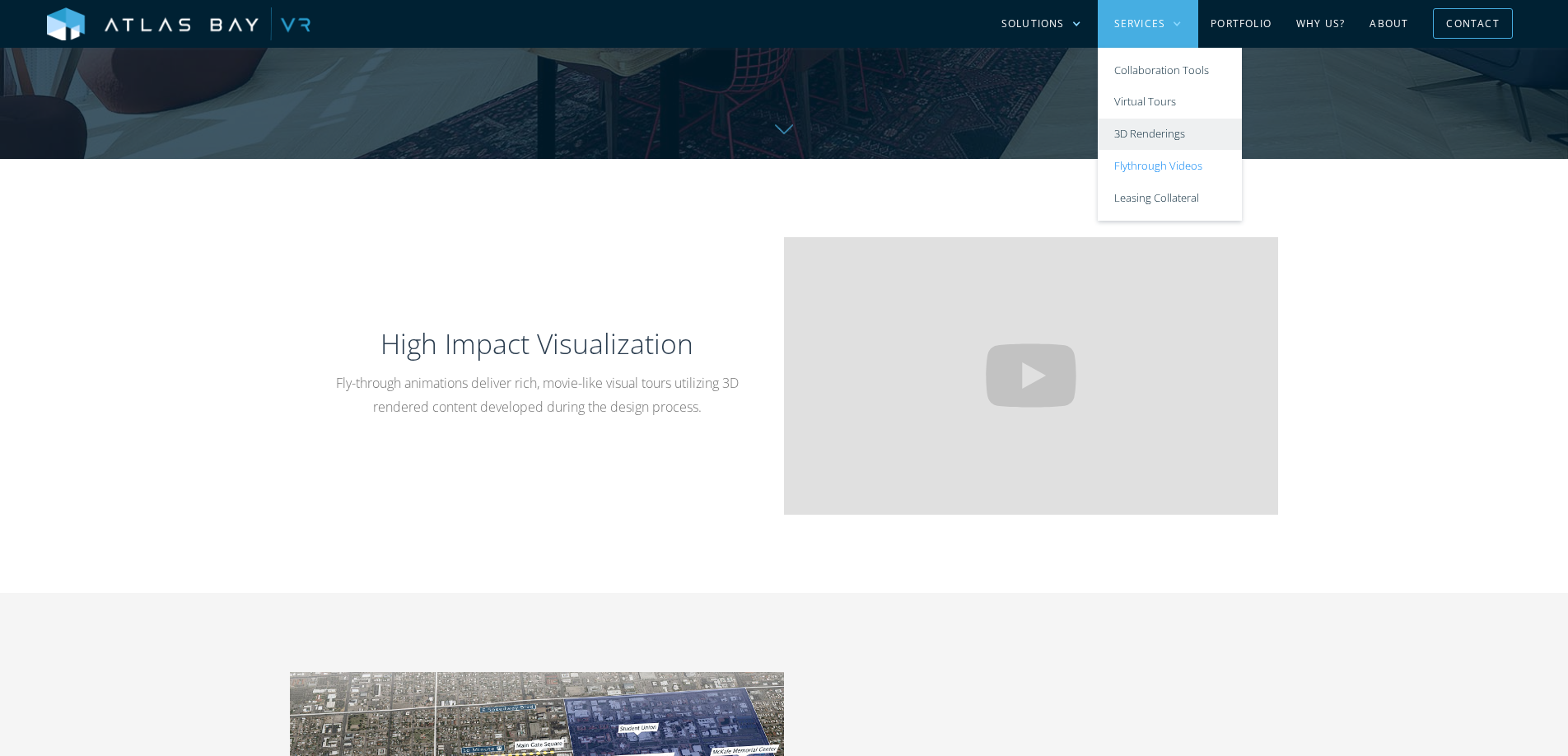
click at [1169, 133] on link "3D Renderings" at bounding box center [1170, 134] width 144 height 32
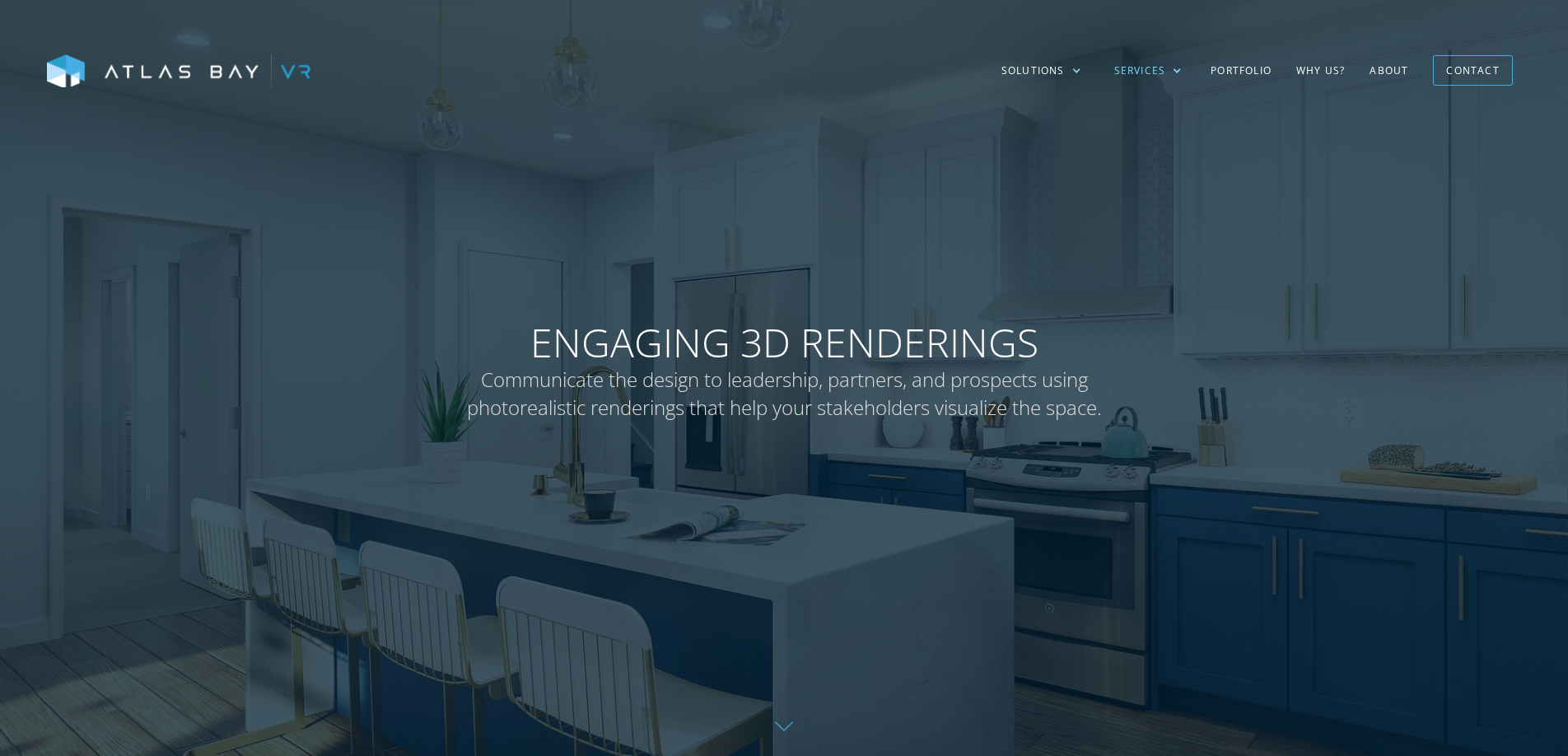
click at [1146, 65] on div "Services" at bounding box center [1140, 71] width 52 height 15
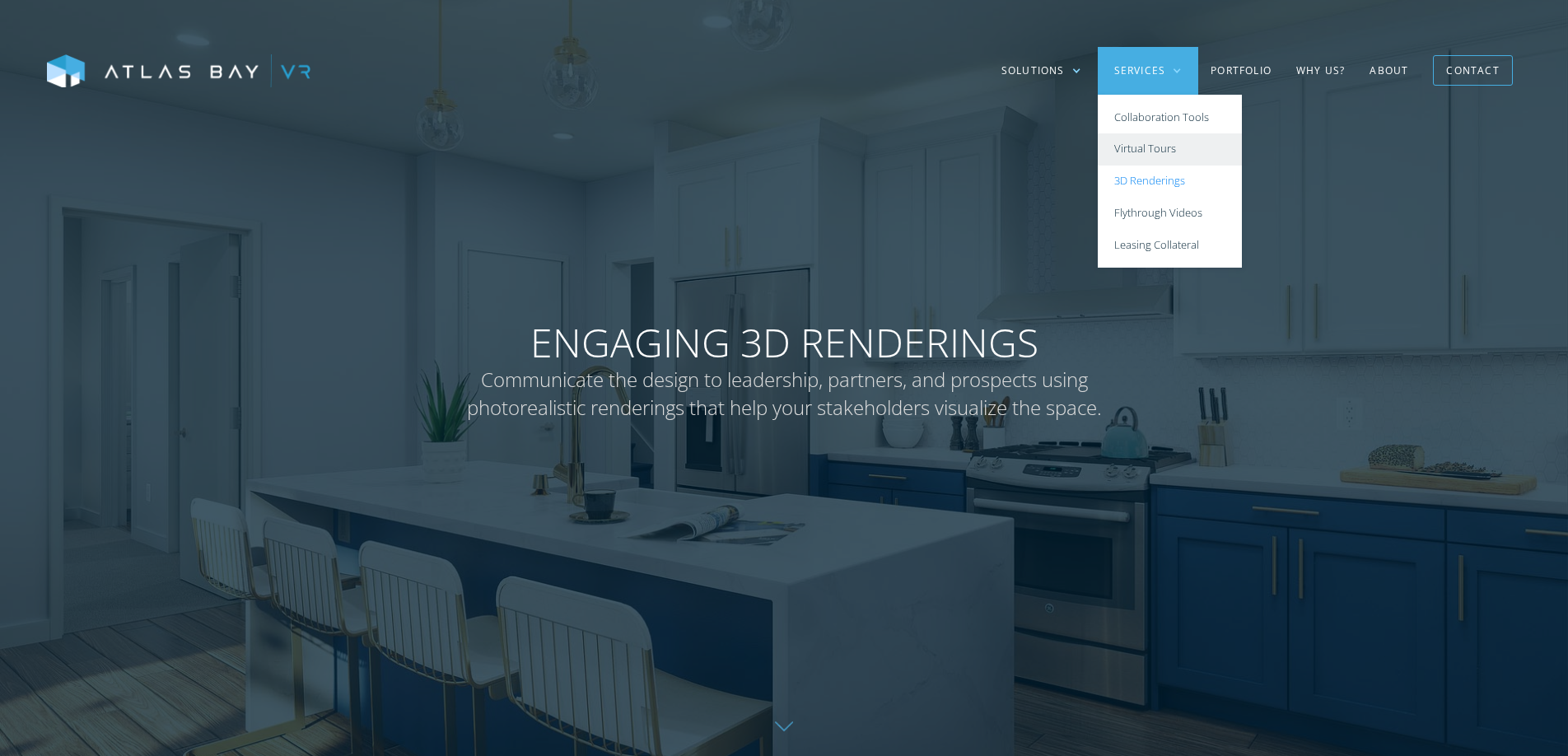
click at [1150, 147] on link "Virtual Tours" at bounding box center [1170, 149] width 144 height 32
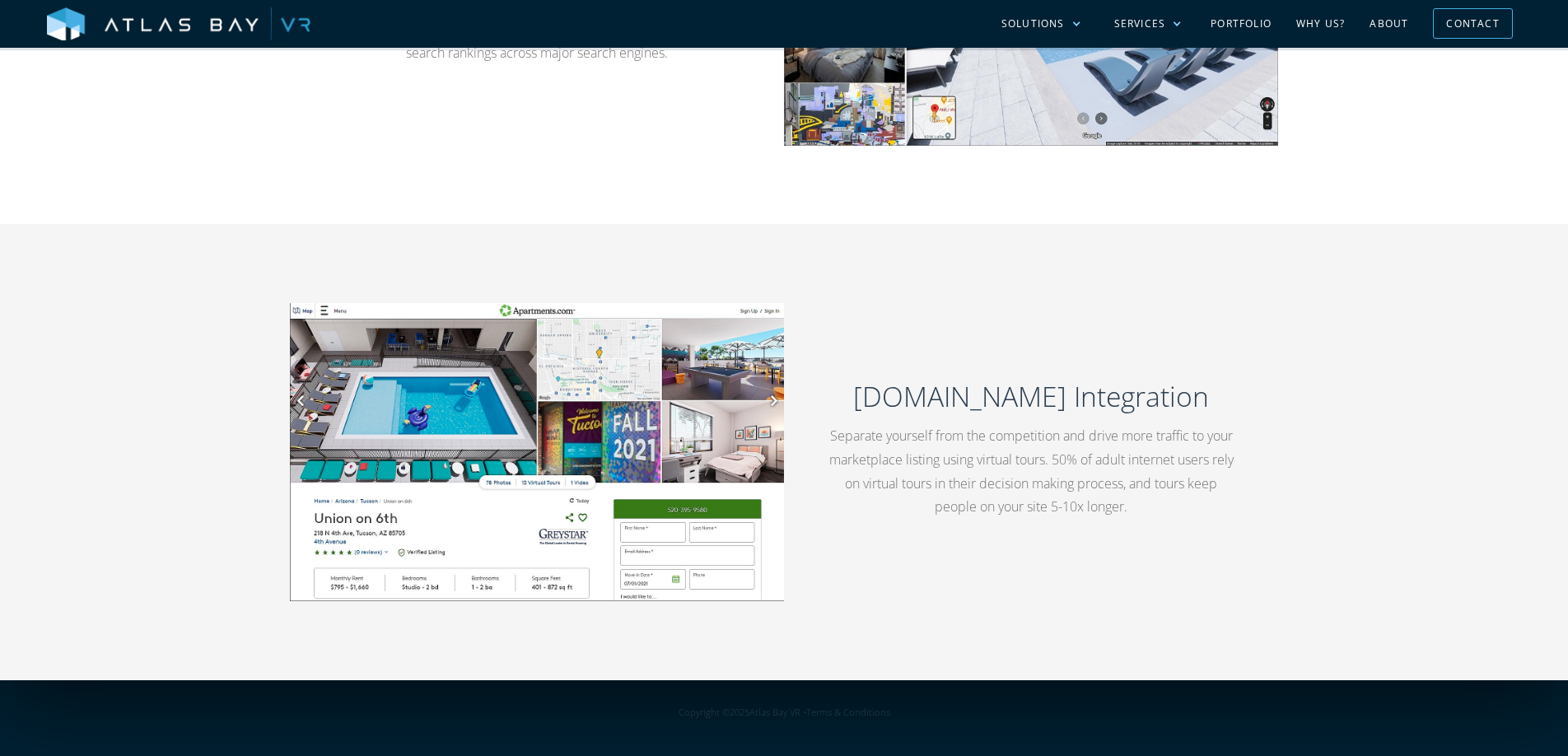
scroll to position [2704, 0]
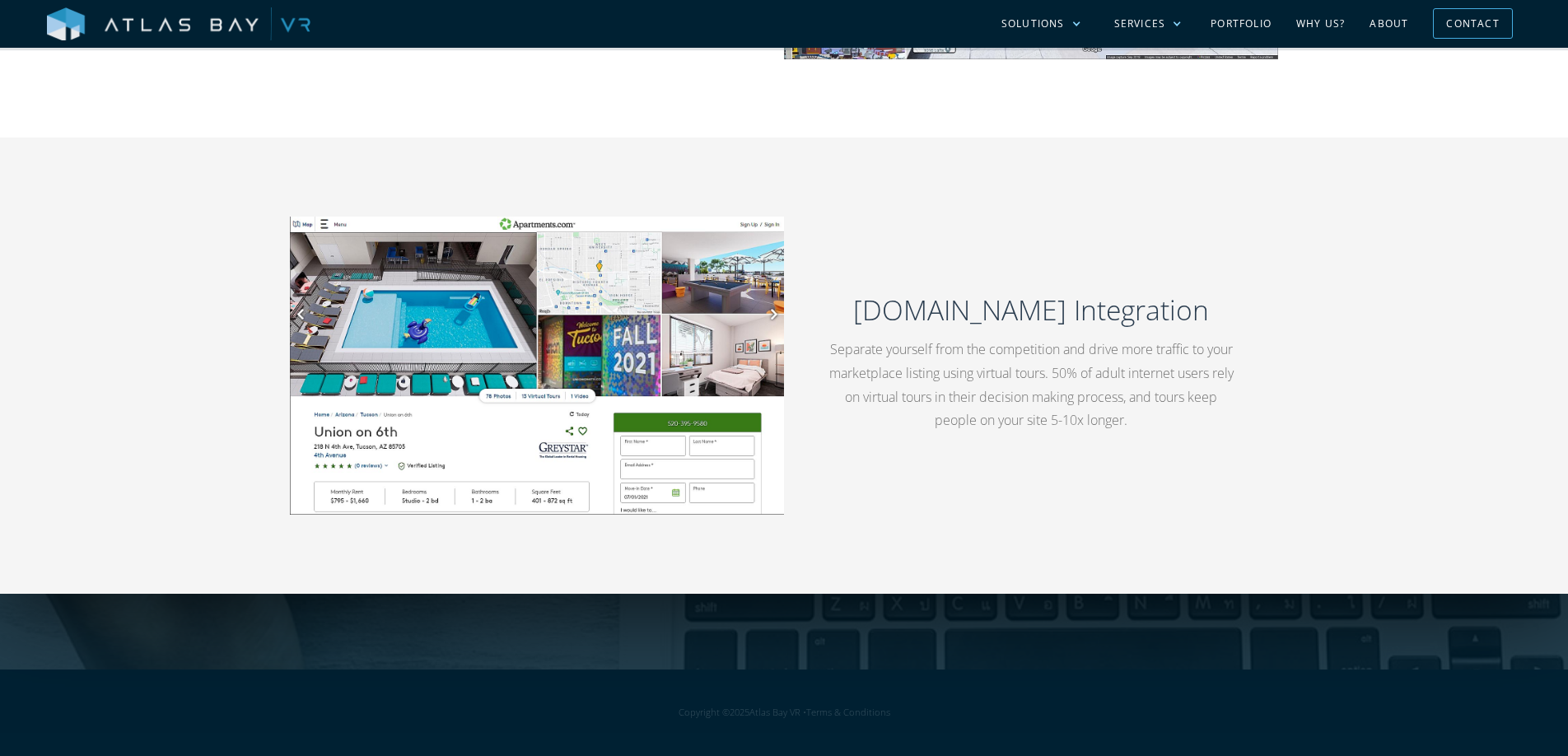
click at [143, 32] on img at bounding box center [178, 24] width 263 height 35
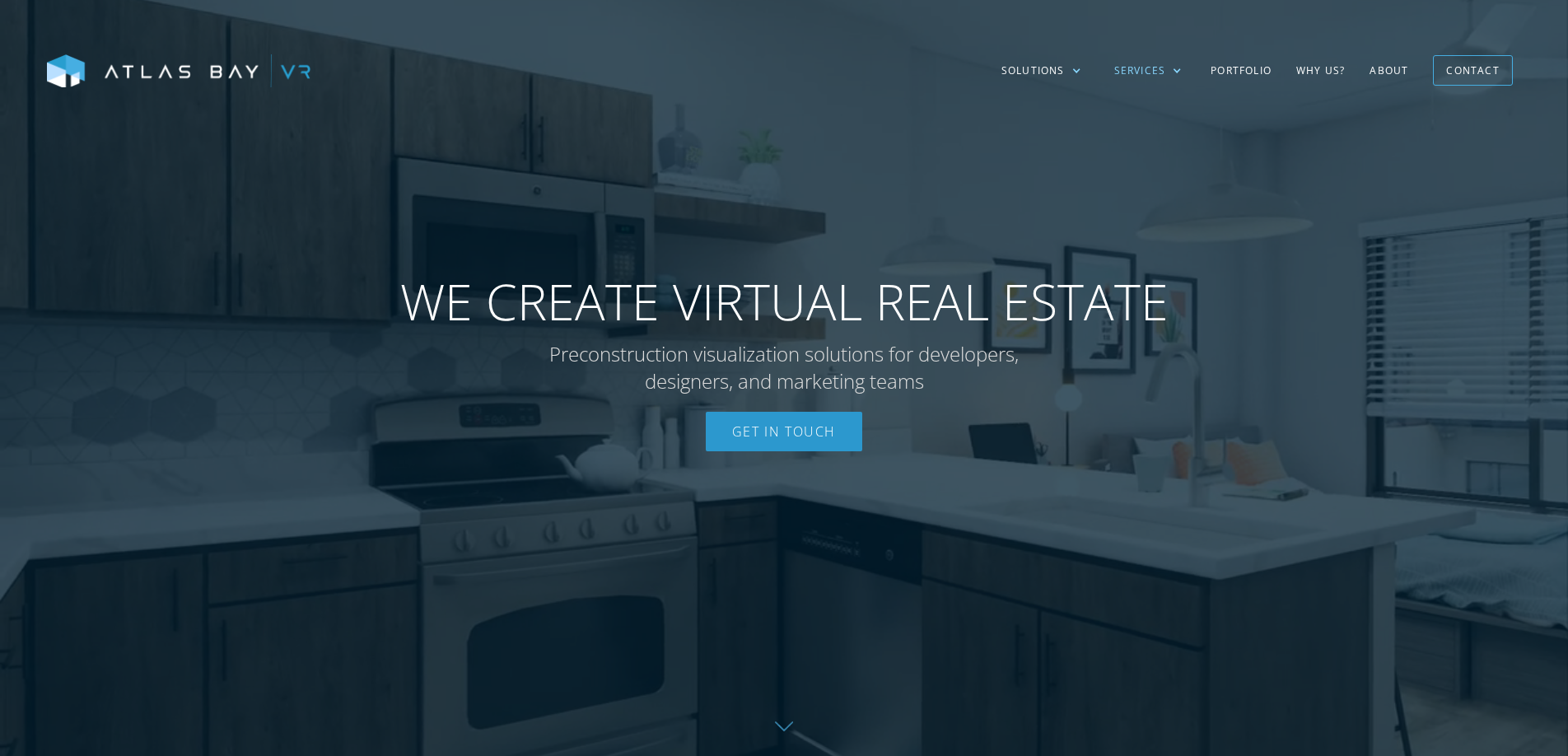
click at [1141, 69] on div "Services" at bounding box center [1140, 71] width 52 height 15
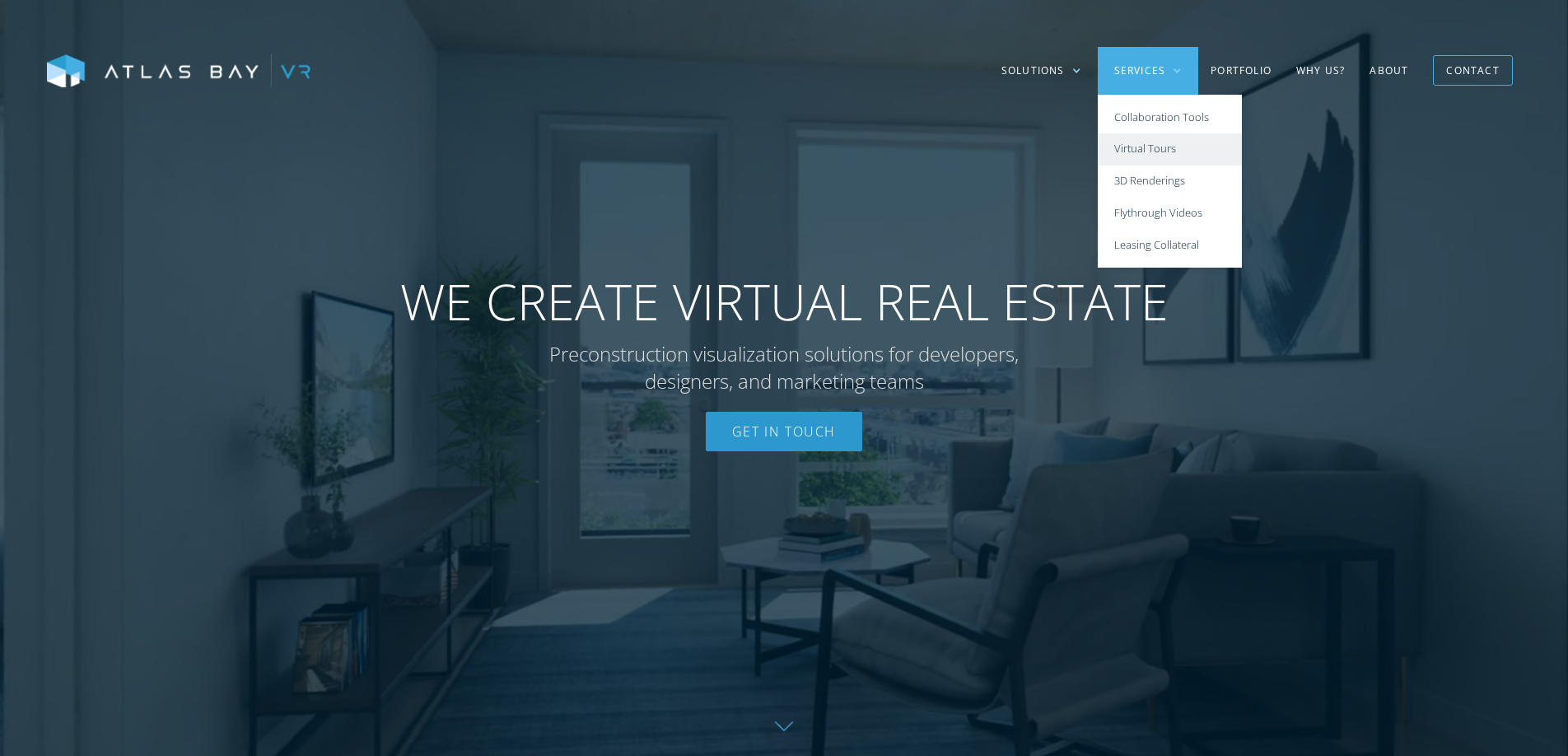
click at [1146, 147] on link "Virtual Tours" at bounding box center [1170, 149] width 144 height 32
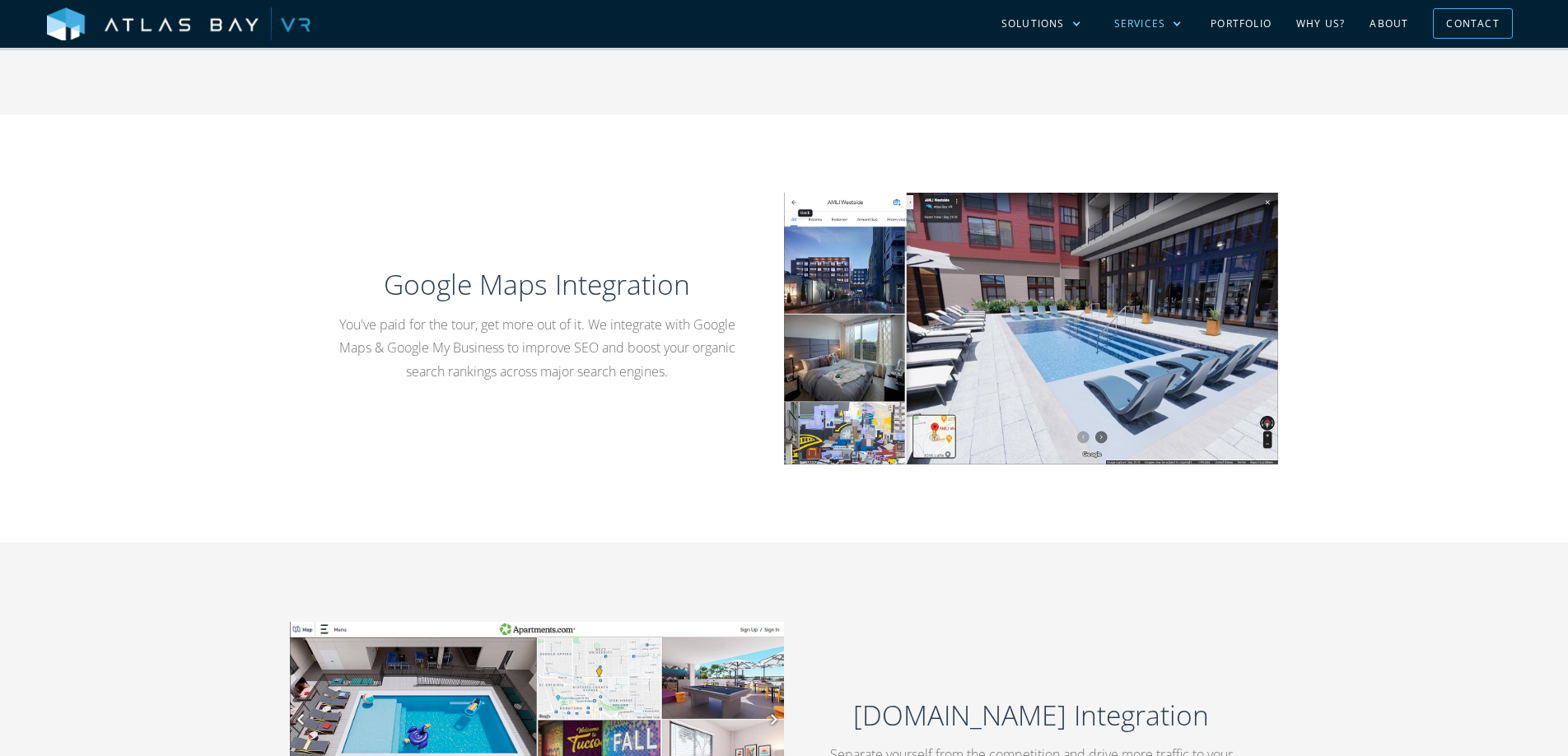
scroll to position [2306, 0]
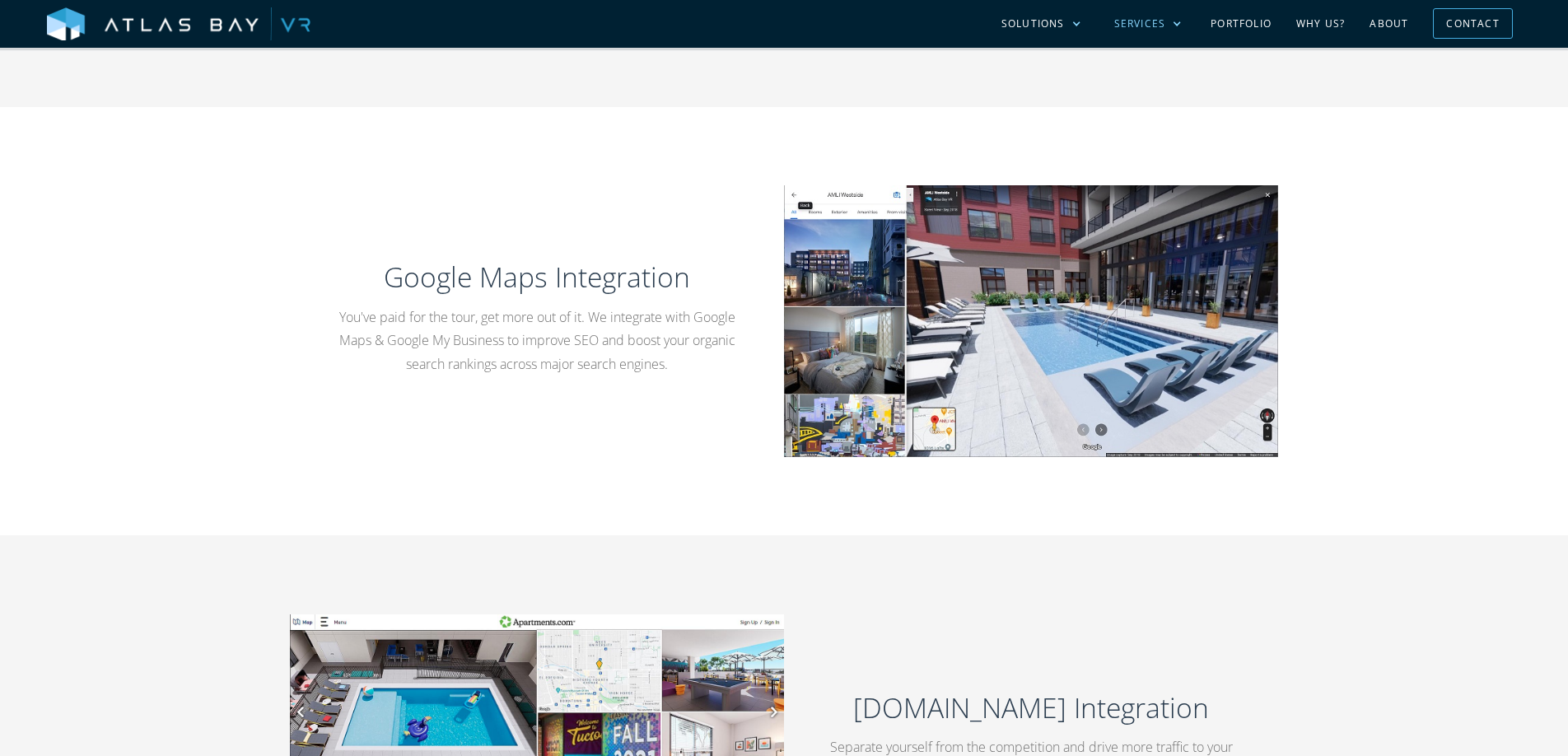
click at [1161, 24] on div "Services" at bounding box center [1140, 24] width 52 height 15
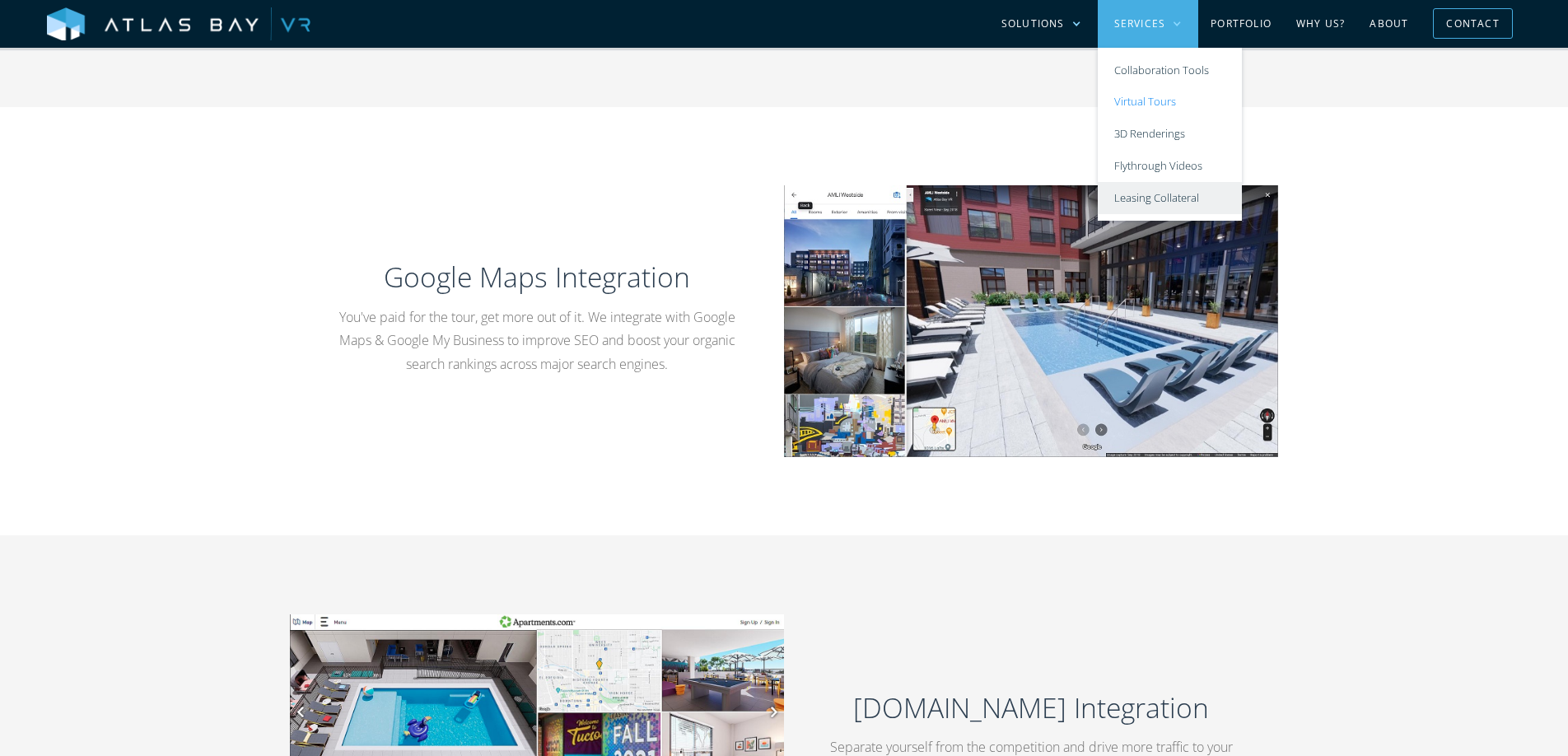
click at [1162, 198] on link "Leasing Collateral" at bounding box center [1170, 198] width 144 height 32
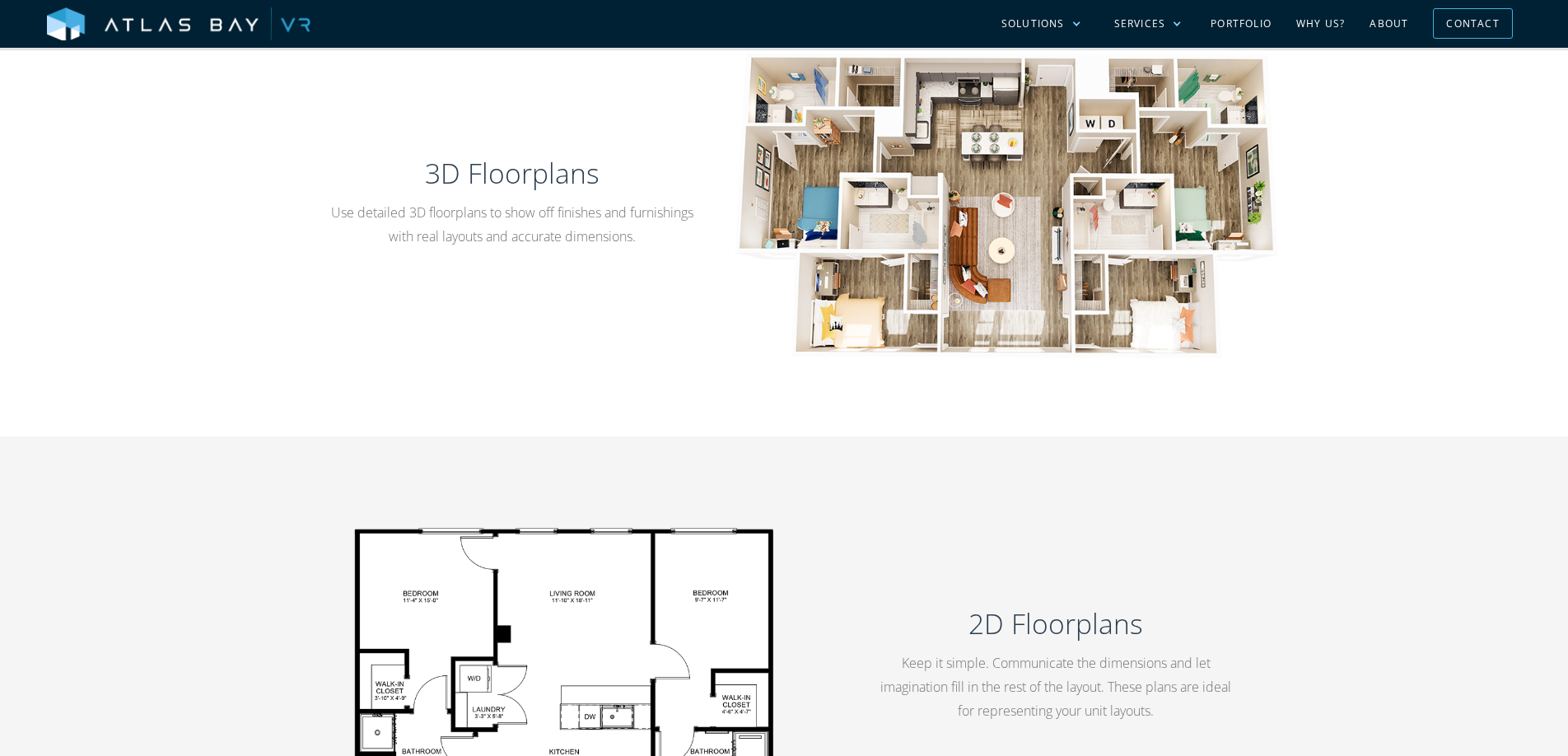
scroll to position [780, 0]
click at [1159, 26] on div "Services" at bounding box center [1140, 24] width 52 height 15
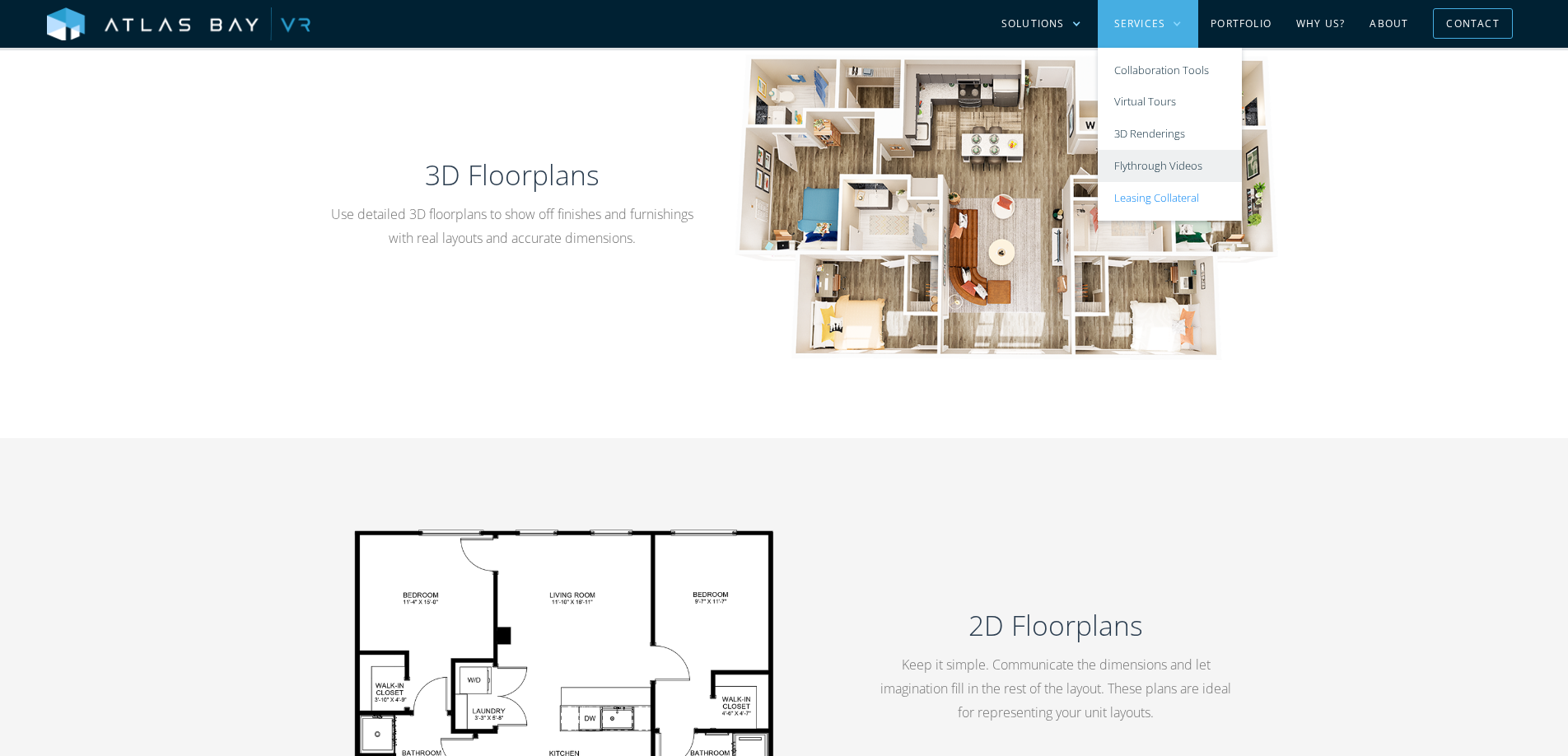
drag, startPoint x: 1158, startPoint y: 125, endPoint x: 1159, endPoint y: 161, distance: 36.0
click at [1158, 125] on link "3D Renderings" at bounding box center [1170, 134] width 144 height 32
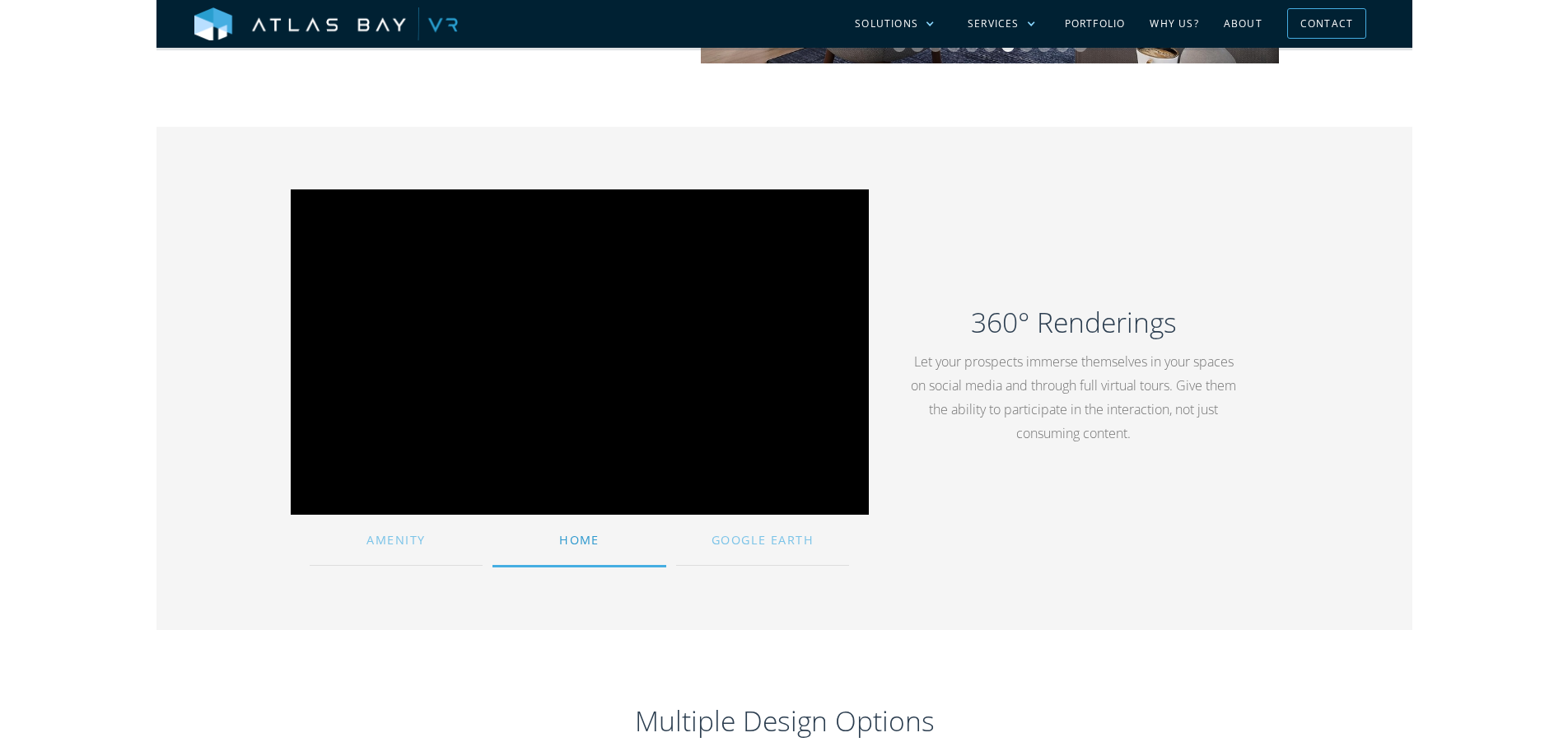
scroll to position [1086, 0]
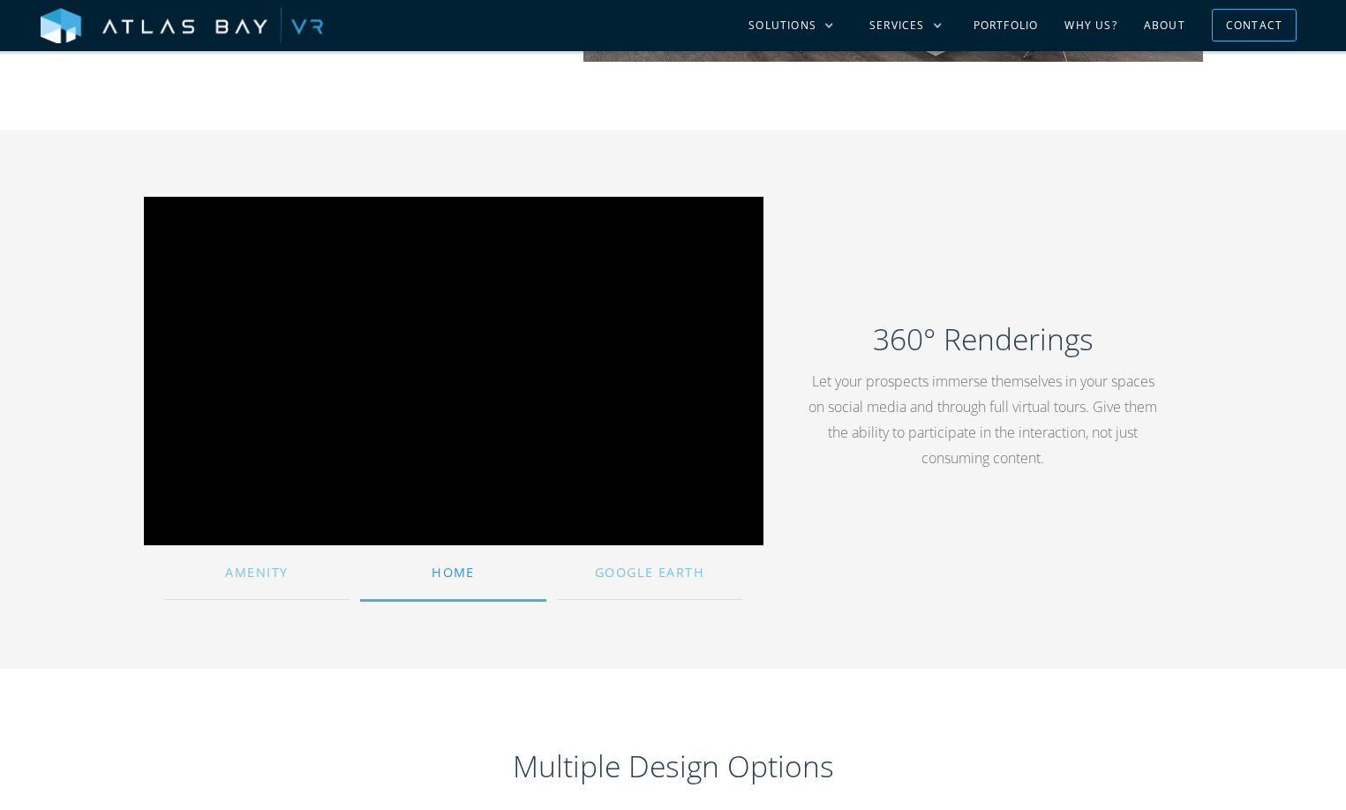
click at [1191, 297] on div "360° Renderings Let your prospects immerse themselves in your spaces on social …" at bounding box center [673, 399] width 1059 height 405
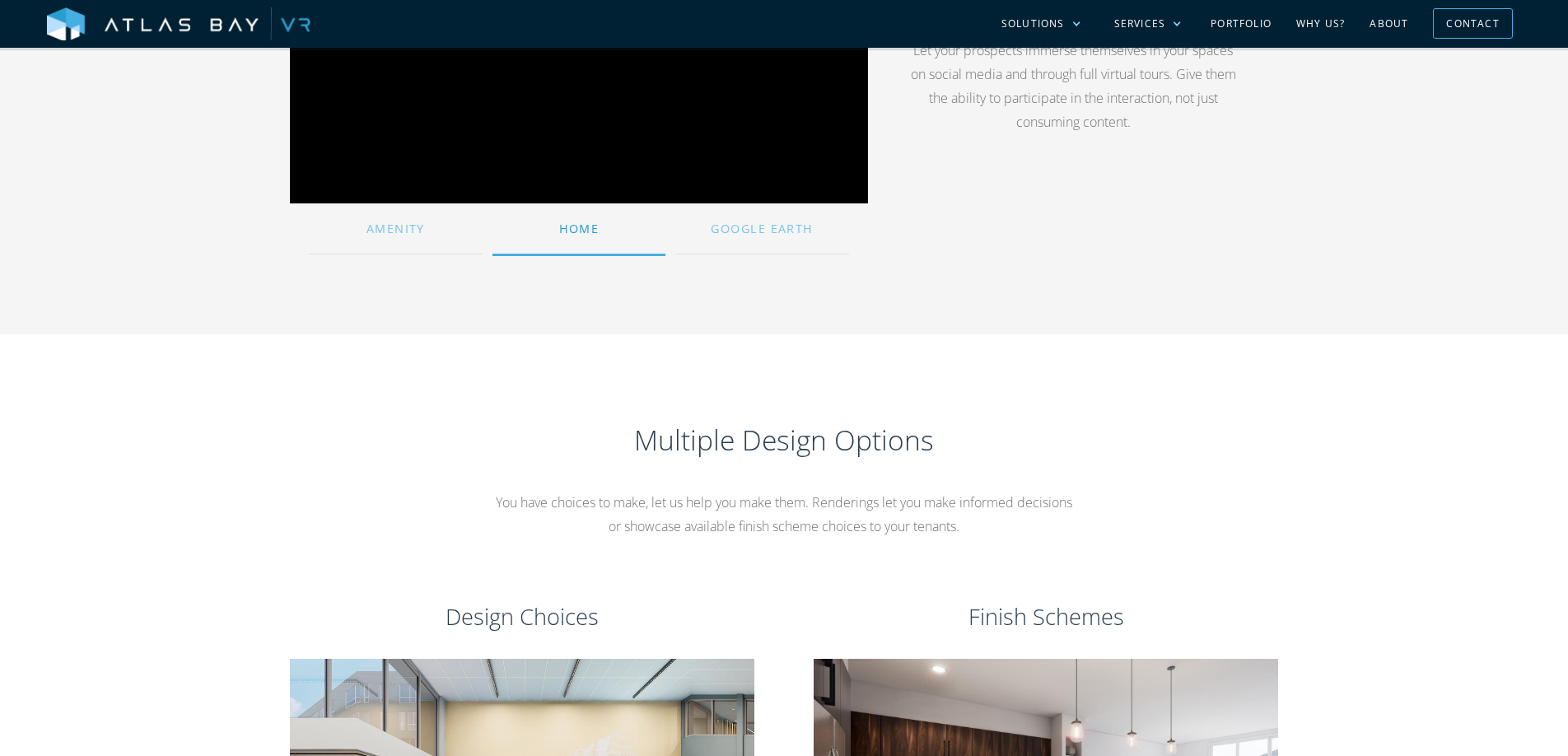
scroll to position [1442, 0]
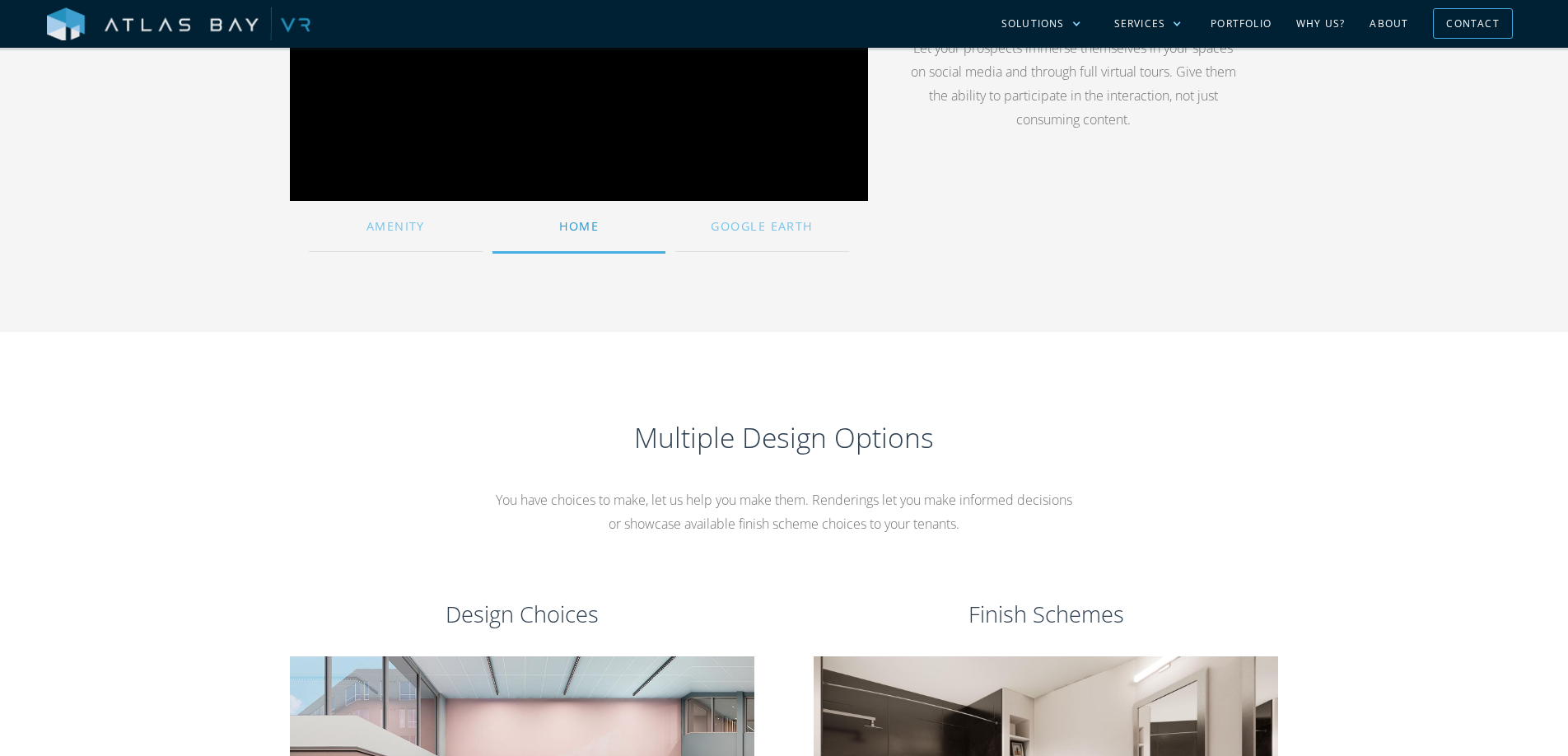
click at [66, 21] on img at bounding box center [178, 24] width 263 height 35
